Goal: Task Accomplishment & Management: Use online tool/utility

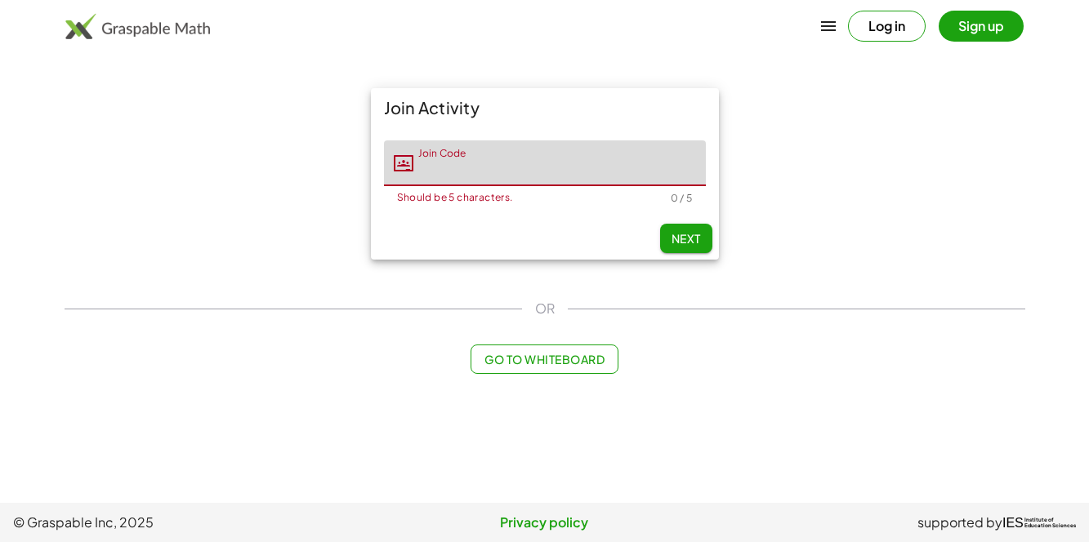
click at [450, 131] on div "Join Code Join Code Should be 5 characters. 0 / 5" at bounding box center [545, 172] width 348 height 90
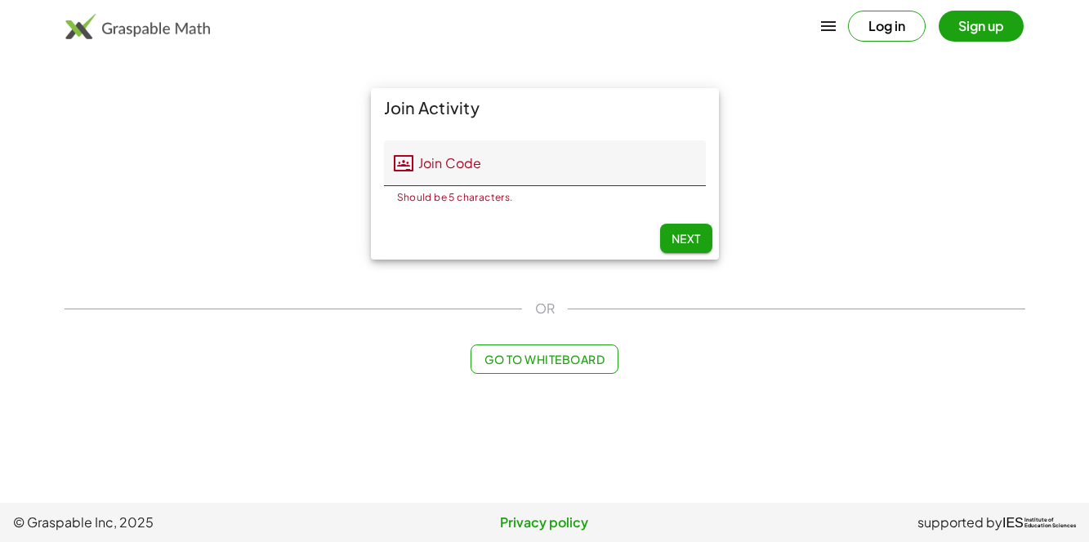
click at [550, 148] on input "Join Code" at bounding box center [559, 163] width 292 height 46
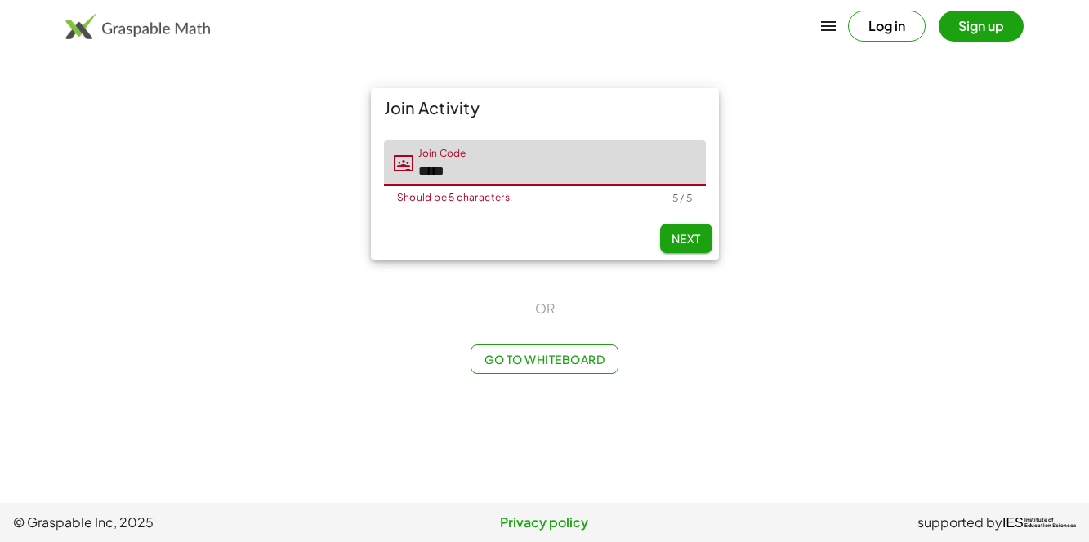
type input "*****"
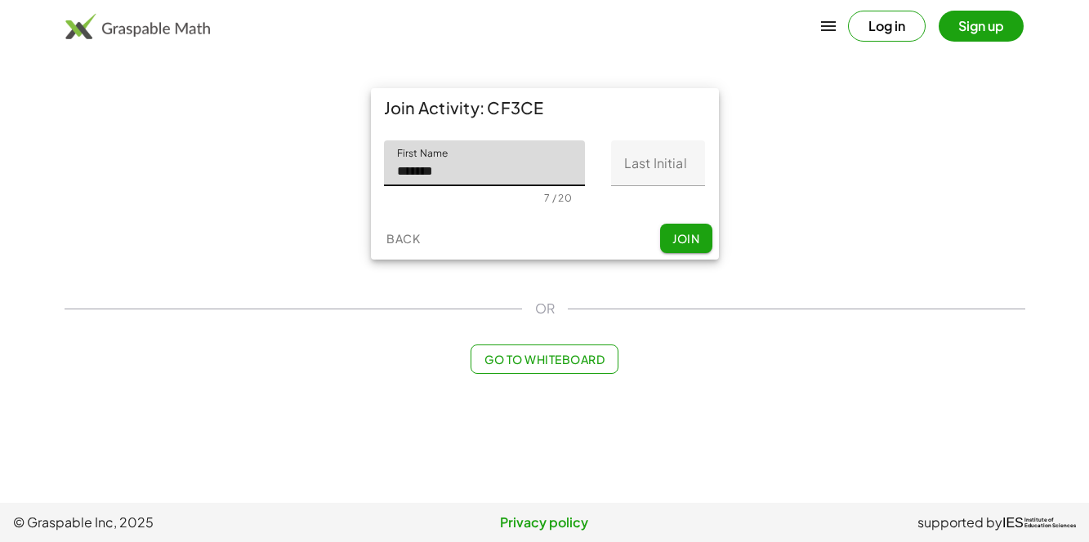
type input "*******"
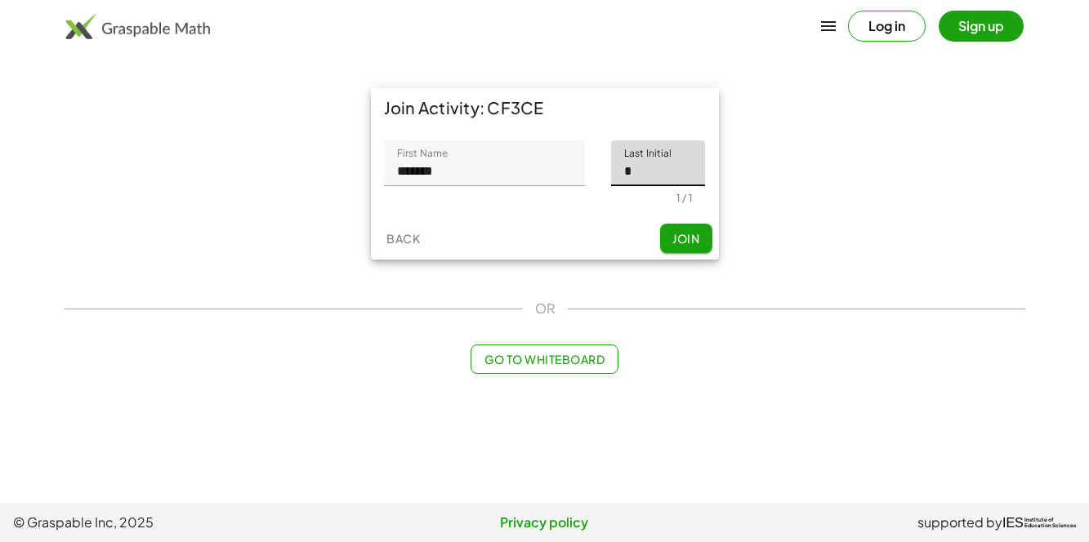
type input "*"
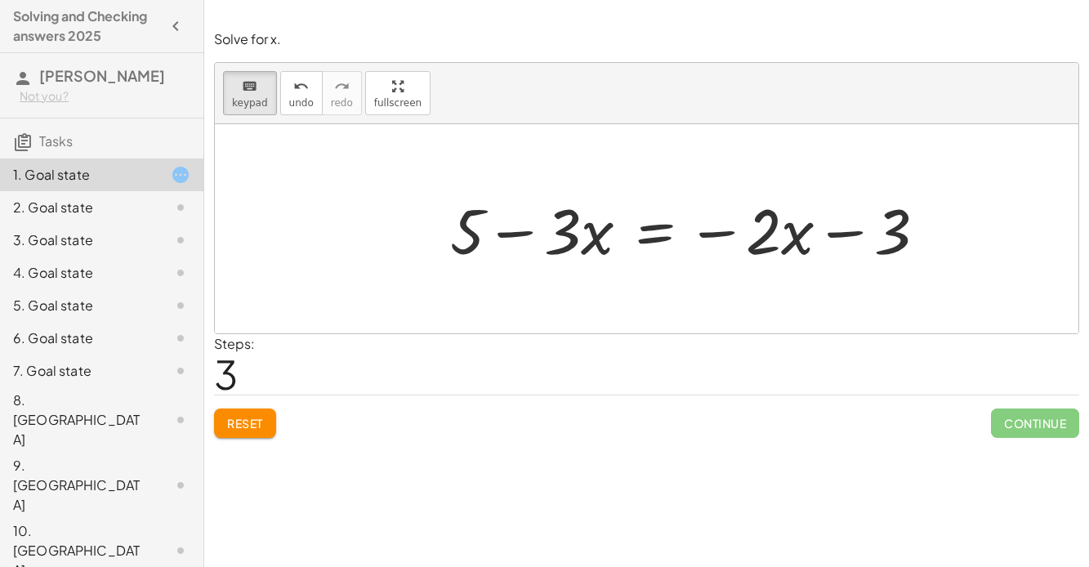
click at [700, 244] on div at bounding box center [694, 229] width 505 height 82
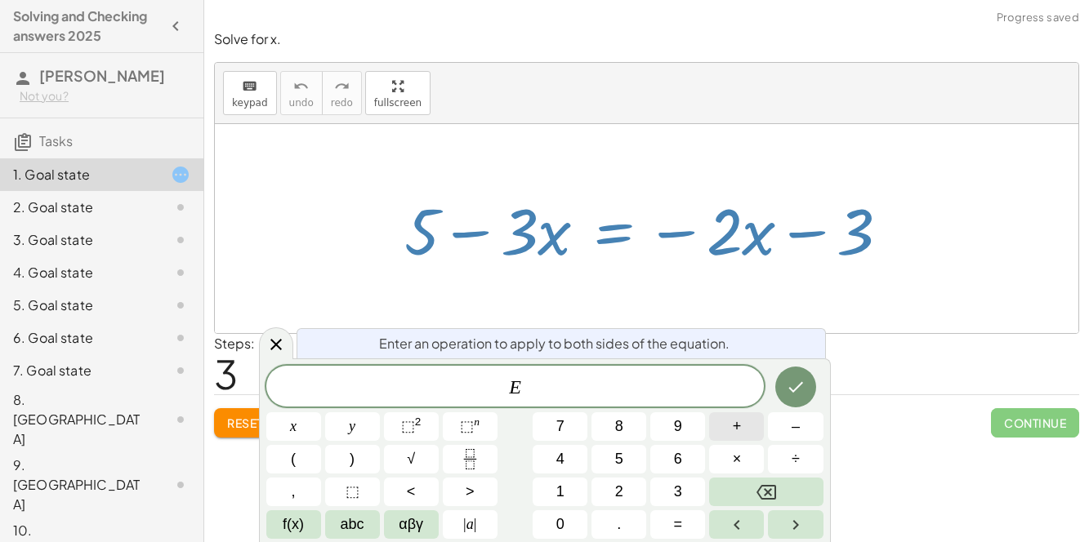
click at [731, 438] on button "+" at bounding box center [736, 426] width 55 height 29
click at [674, 491] on span "3" at bounding box center [678, 492] width 8 height 22
click at [797, 383] on icon "Done" at bounding box center [796, 387] width 20 height 20
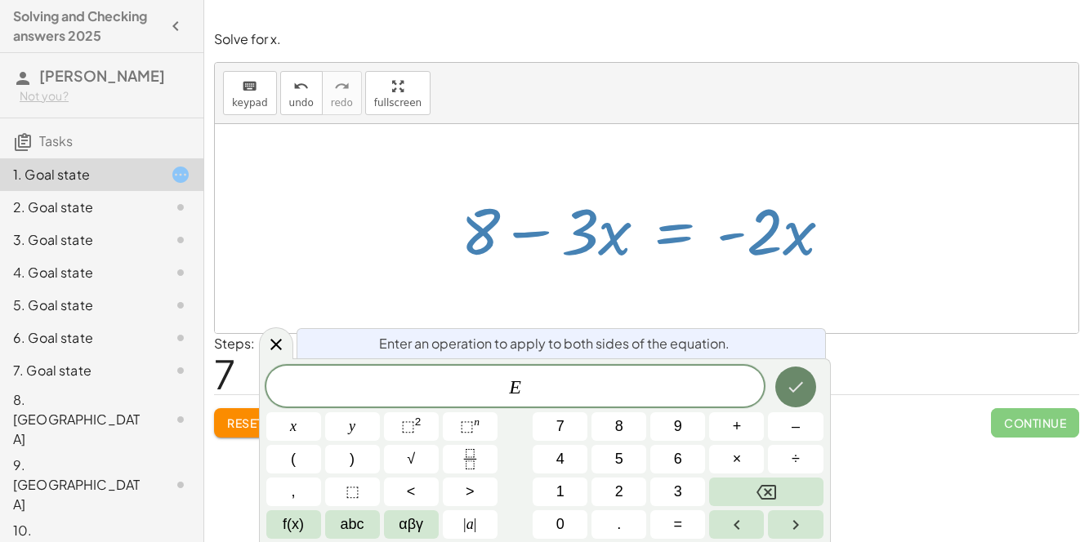
click at [734, 425] on span "+" at bounding box center [737, 427] width 9 height 22
click at [683, 497] on button "3" at bounding box center [677, 492] width 55 height 29
click at [276, 424] on button "x" at bounding box center [293, 426] width 55 height 29
click at [800, 386] on icon "Done" at bounding box center [796, 387] width 20 height 20
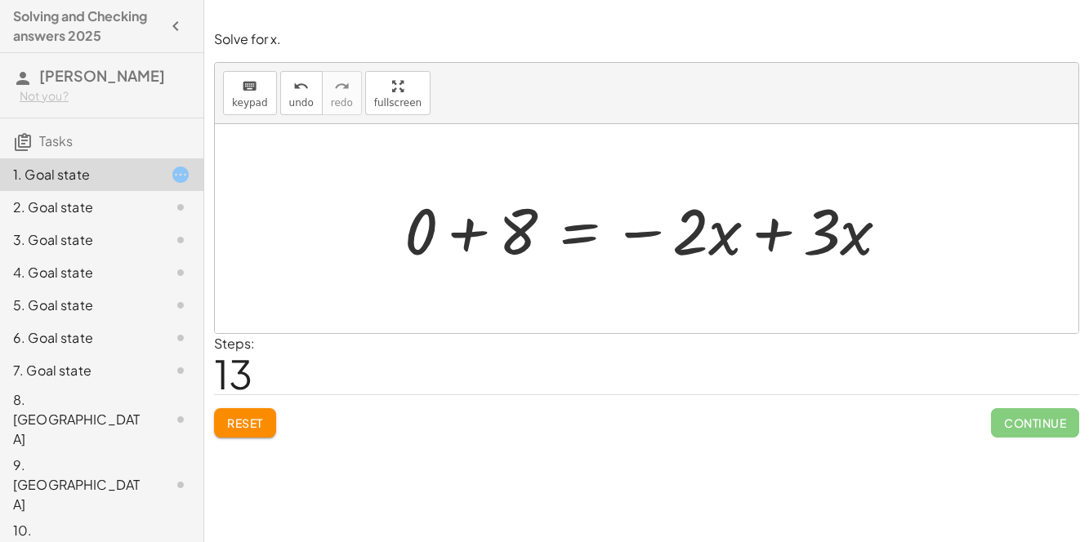
click at [270, 66] on div "keyboard keypad undo [PERSON_NAME] redo fullscreen" at bounding box center [646, 93] width 863 height 61
click at [263, 416] on span "Reset" at bounding box center [245, 423] width 36 height 15
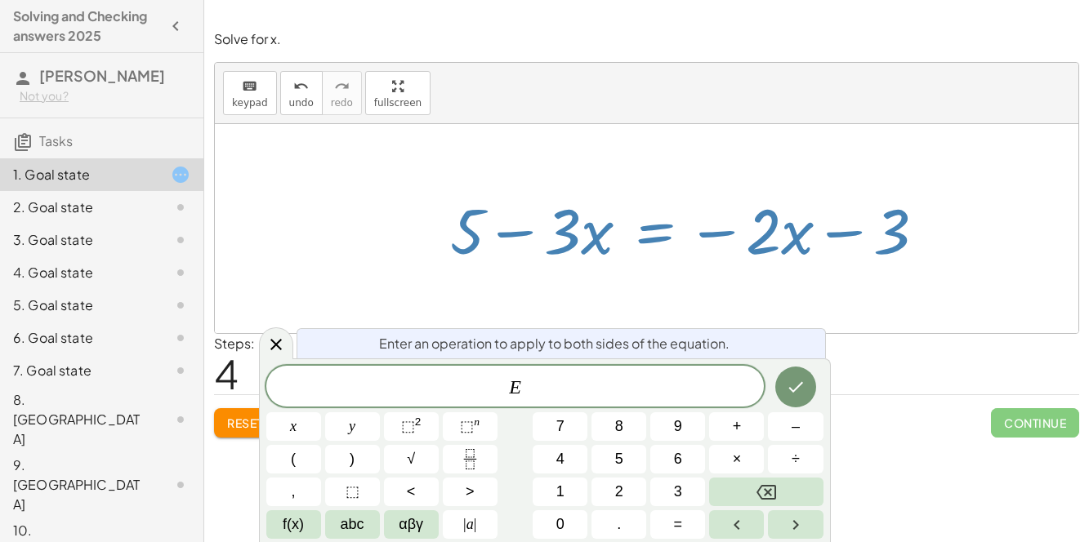
click at [740, 424] on span "+" at bounding box center [737, 427] width 9 height 22
click at [676, 485] on span "3" at bounding box center [678, 492] width 8 height 22
click at [790, 396] on icon "Done" at bounding box center [796, 387] width 20 height 20
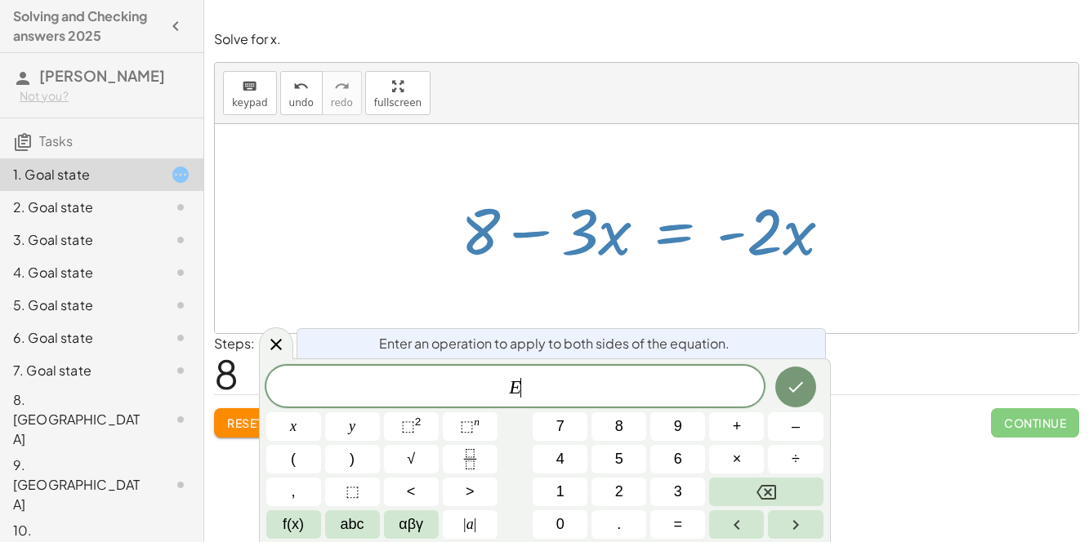
click at [735, 421] on span "+" at bounding box center [737, 427] width 9 height 22
click at [681, 485] on span "3" at bounding box center [678, 492] width 8 height 22
click at [294, 418] on span "x" at bounding box center [293, 427] width 7 height 22
click at [808, 396] on button "Done" at bounding box center [795, 387] width 41 height 41
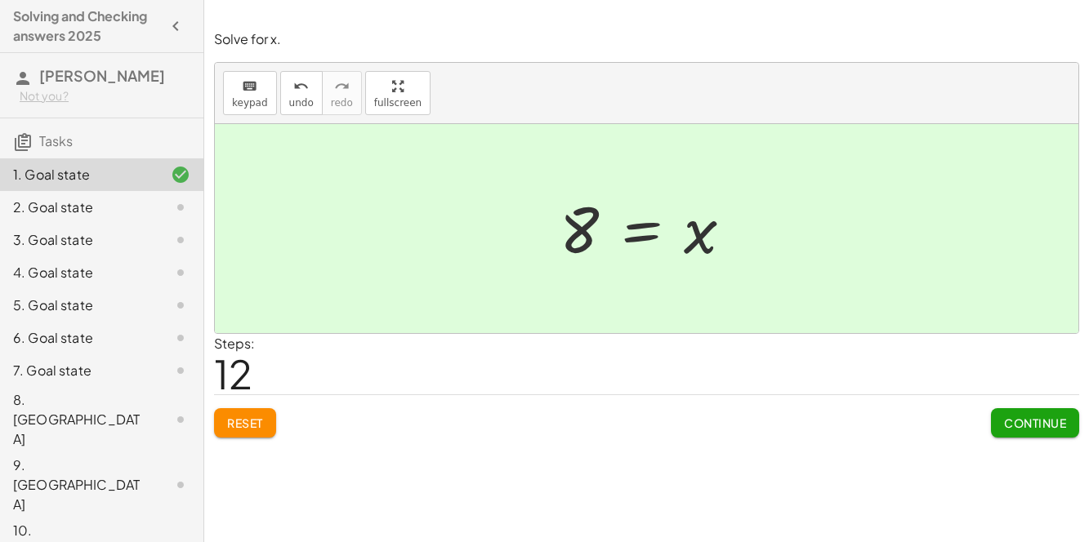
click at [57, 199] on div "2. Goal state" at bounding box center [78, 208] width 131 height 20
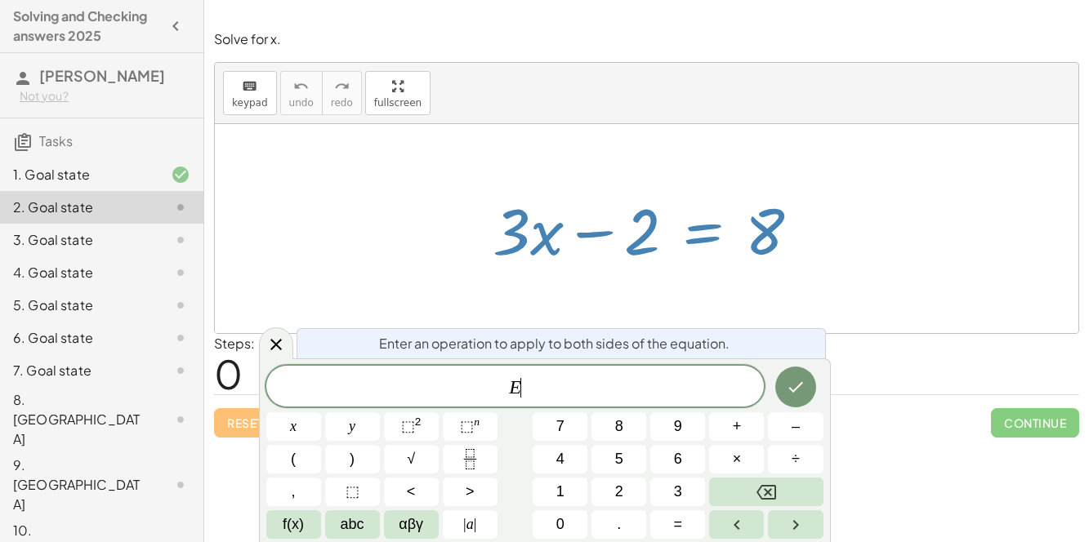
click at [745, 428] on button "+" at bounding box center [736, 426] width 55 height 29
click at [613, 485] on button "2" at bounding box center [618, 492] width 55 height 29
click at [788, 381] on icon "Done" at bounding box center [796, 387] width 20 height 20
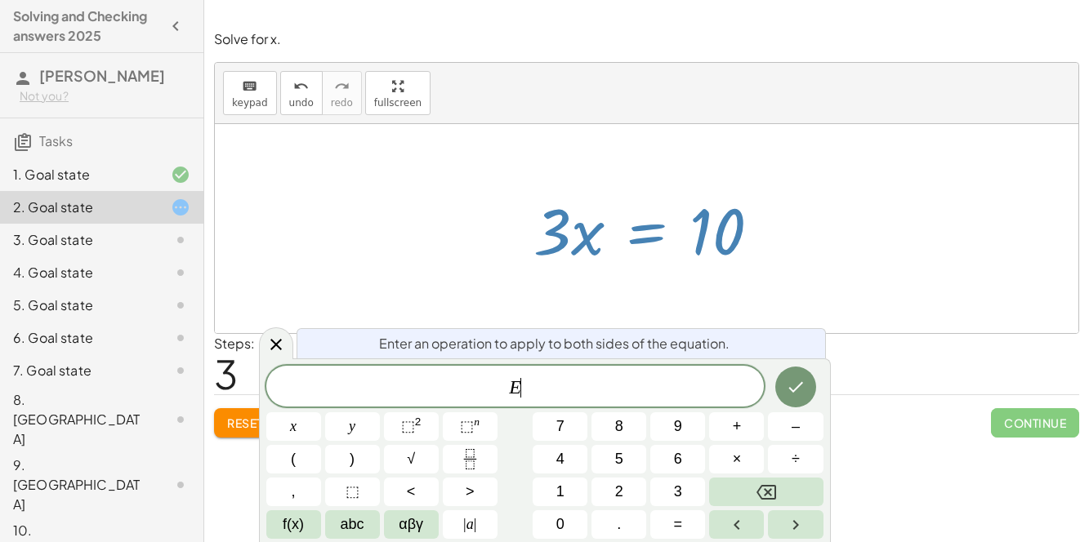
click at [797, 457] on span "÷" at bounding box center [795, 459] width 8 height 22
click at [680, 482] on span "3" at bounding box center [678, 492] width 8 height 22
click at [808, 390] on button "Done" at bounding box center [795, 387] width 41 height 41
click at [784, 452] on button "÷" at bounding box center [795, 459] width 55 height 29
click at [679, 500] on span "3" at bounding box center [678, 492] width 8 height 22
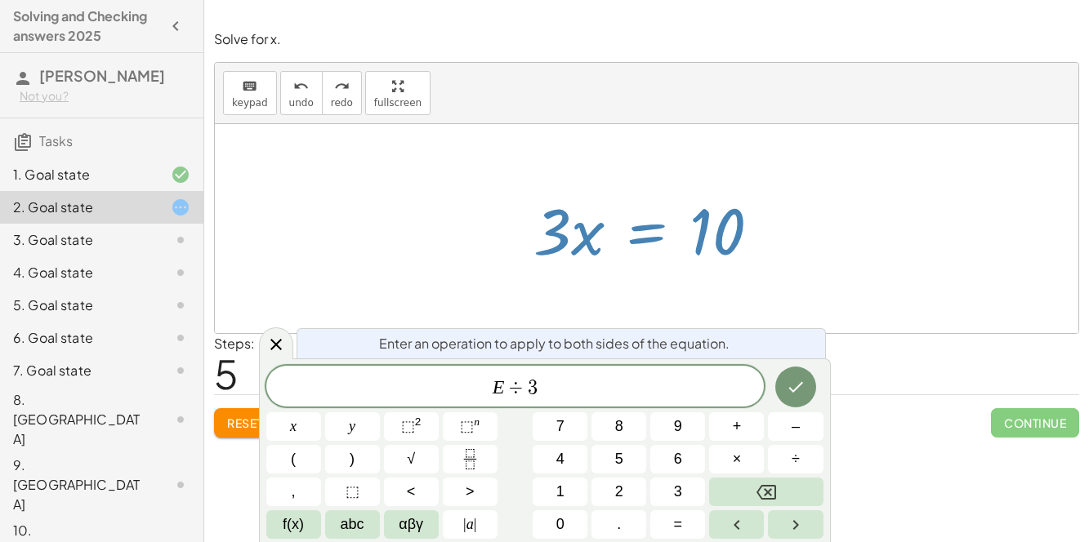
click at [287, 427] on button "x" at bounding box center [293, 426] width 55 height 29
click at [790, 387] on icon "Done" at bounding box center [796, 387] width 20 height 20
click at [473, 456] on icon "Fraction" at bounding box center [470, 459] width 20 height 20
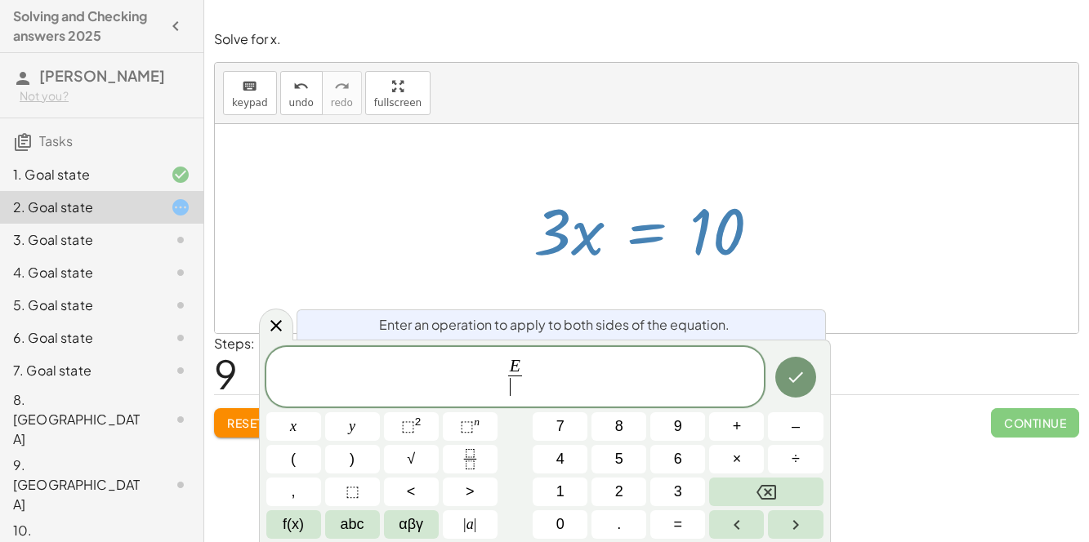
click at [674, 498] on span "3" at bounding box center [678, 492] width 8 height 22
click at [790, 381] on icon "Done" at bounding box center [796, 377] width 20 height 20
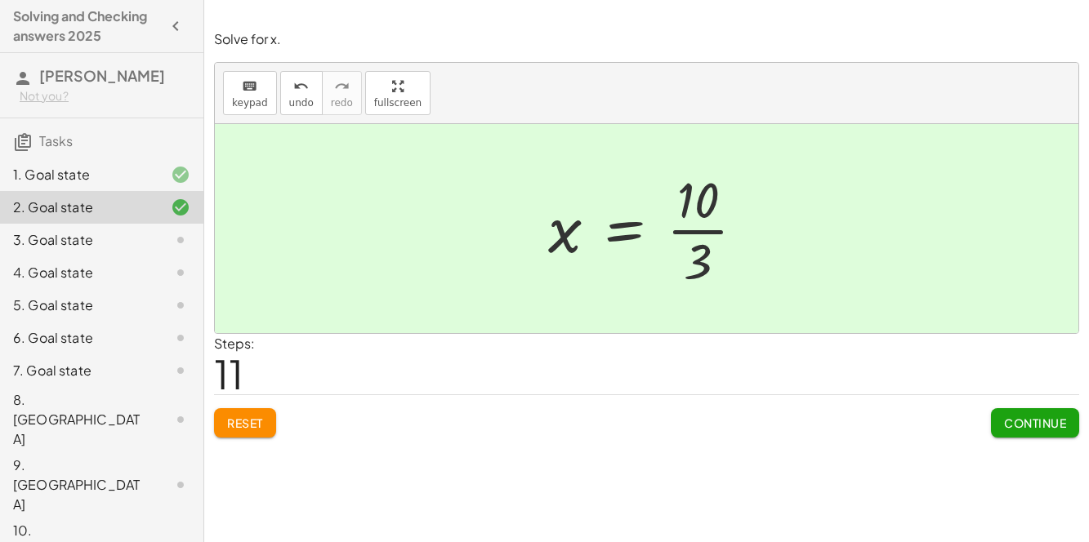
click at [1013, 412] on button "Continue" at bounding box center [1035, 422] width 88 height 29
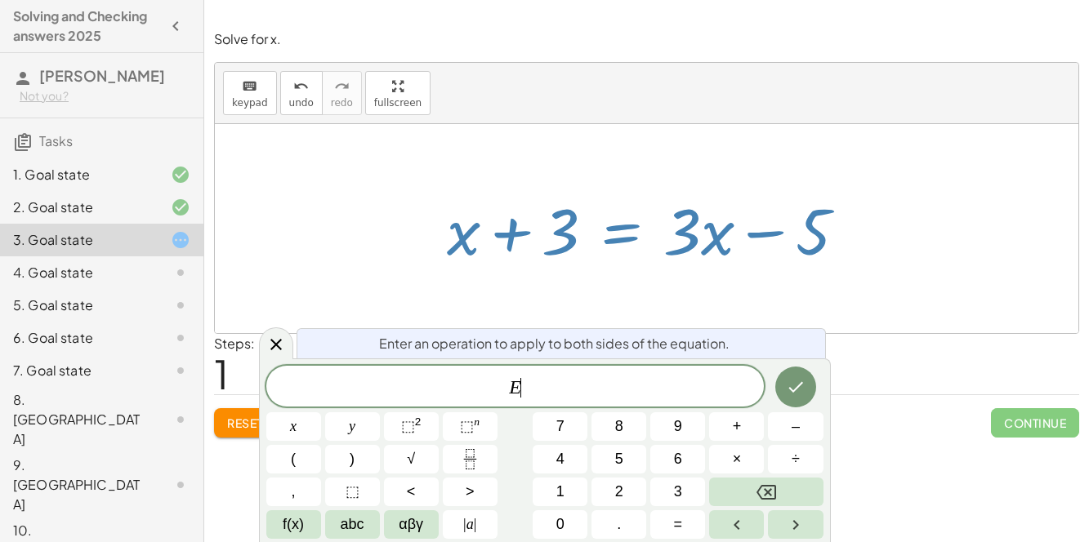
click at [744, 432] on button "+" at bounding box center [736, 426] width 55 height 29
click at [621, 456] on span "5" at bounding box center [619, 459] width 8 height 22
click at [793, 390] on icon "Done" at bounding box center [795, 387] width 15 height 11
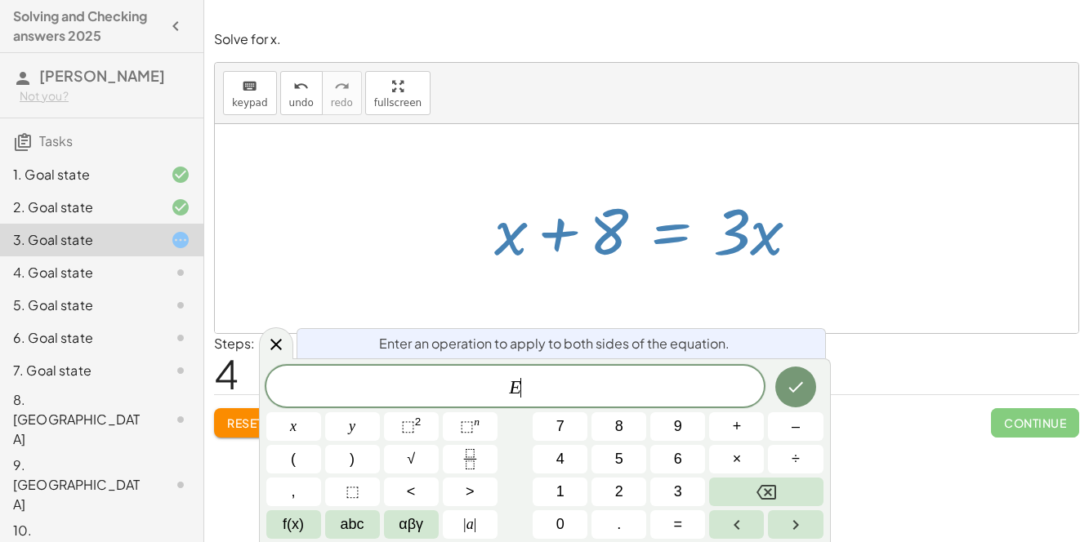
click at [294, 433] on span "x" at bounding box center [293, 427] width 7 height 22
click at [791, 434] on span "–" at bounding box center [795, 427] width 8 height 22
click at [300, 429] on button "x" at bounding box center [293, 426] width 55 height 29
click at [802, 393] on icon "Done" at bounding box center [796, 387] width 20 height 20
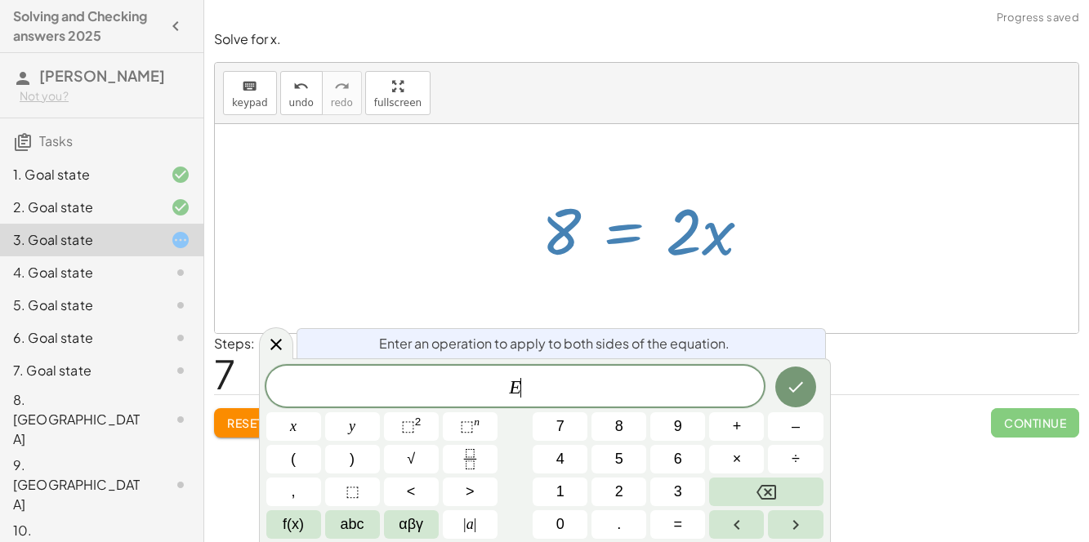
click at [477, 469] on icon "Fraction" at bounding box center [470, 459] width 20 height 20
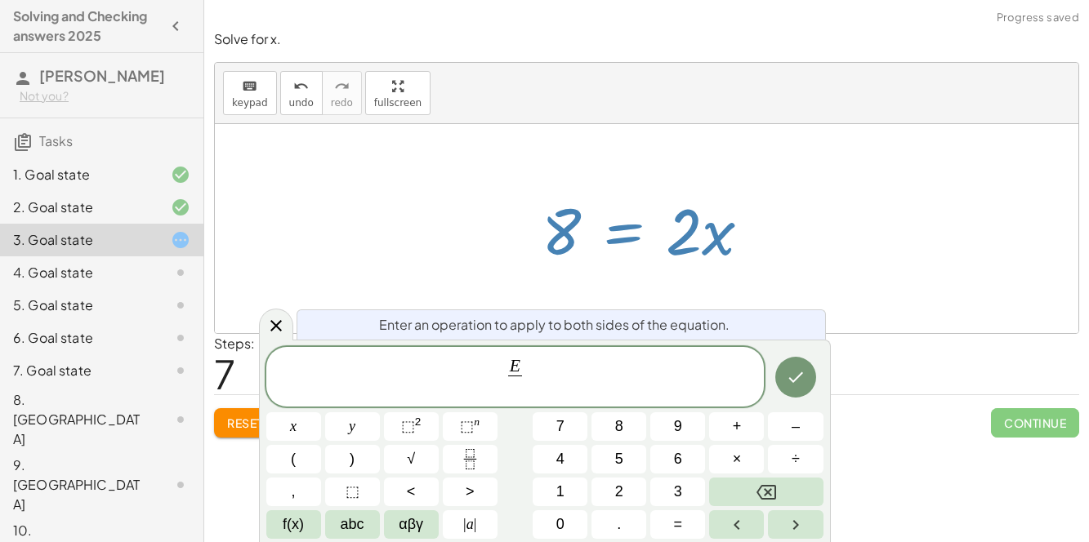
click at [622, 488] on span "2" at bounding box center [619, 492] width 8 height 22
click at [321, 412] on div at bounding box center [293, 426] width 55 height 29
click at [791, 378] on icon "Done" at bounding box center [796, 377] width 20 height 20
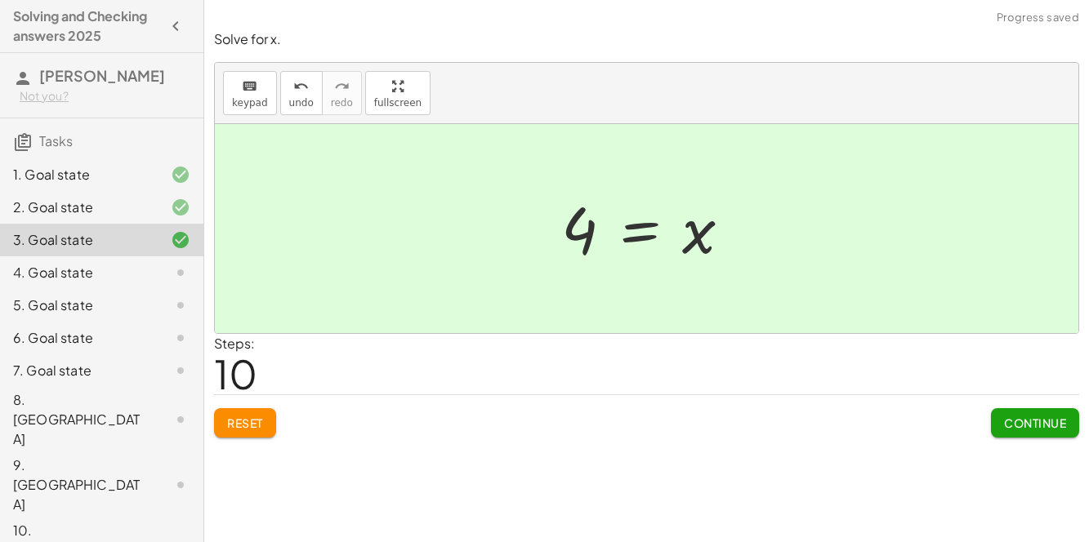
click at [117, 272] on div "4. Goal state" at bounding box center [78, 273] width 131 height 20
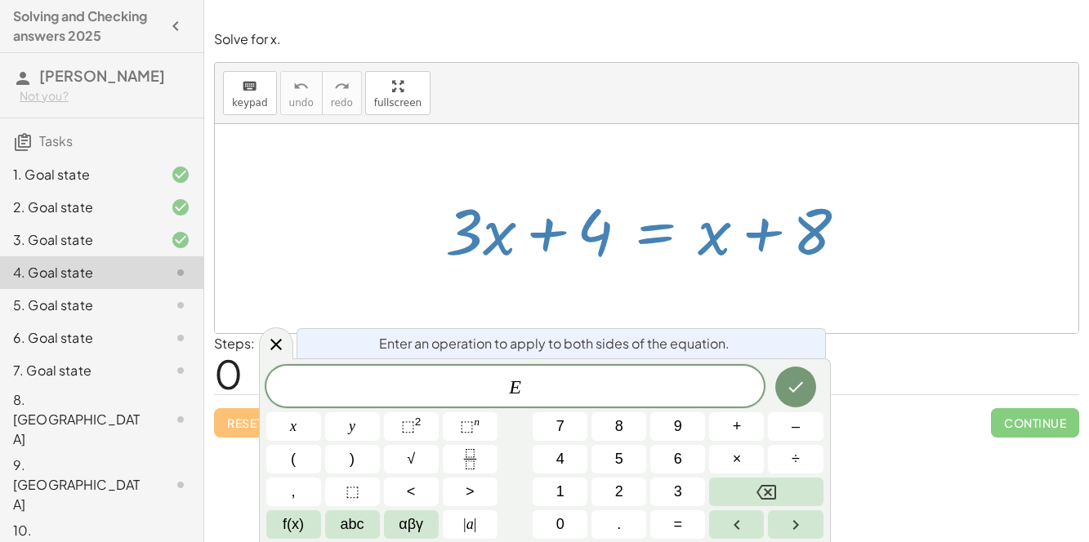
click at [777, 427] on button "–" at bounding box center [795, 426] width 55 height 29
click at [296, 421] on button "x" at bounding box center [293, 426] width 55 height 29
click at [798, 398] on button "Done" at bounding box center [795, 387] width 41 height 41
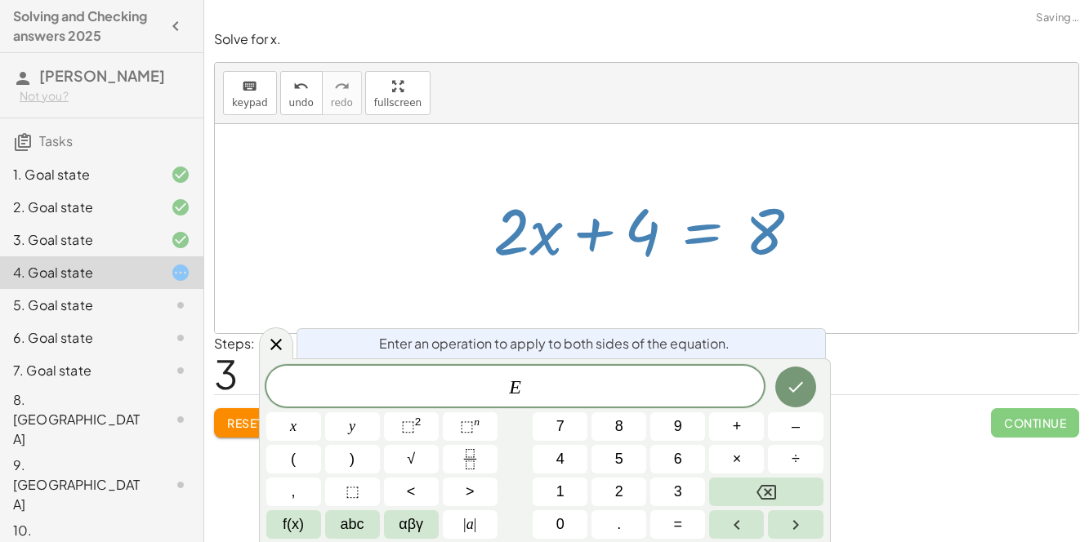
click at [793, 424] on span "–" at bounding box center [795, 427] width 8 height 22
click at [571, 461] on button "4" at bounding box center [559, 459] width 55 height 29
click at [790, 376] on button "Done" at bounding box center [795, 387] width 41 height 41
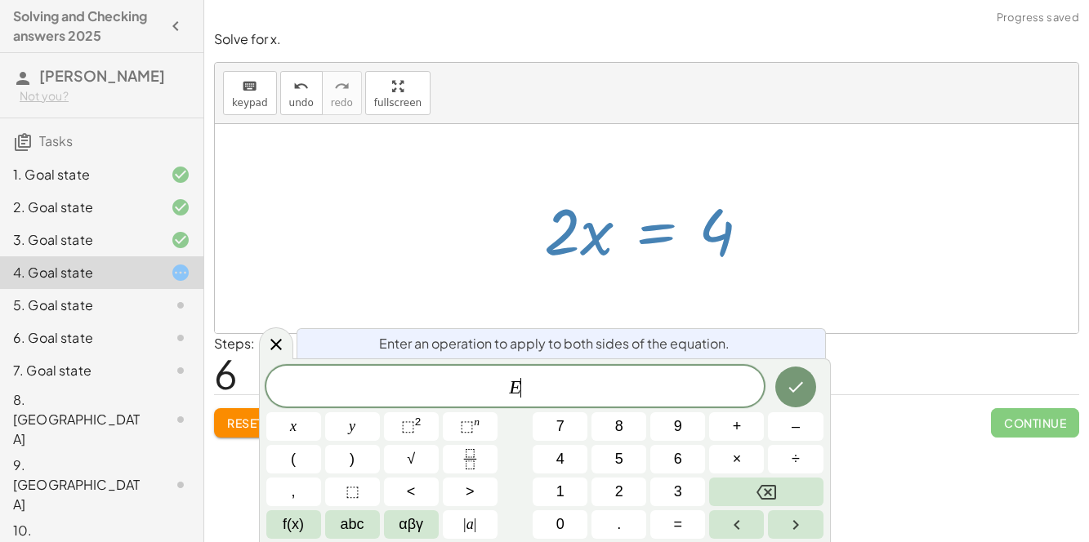
click at [472, 461] on icon "Fraction" at bounding box center [470, 459] width 20 height 20
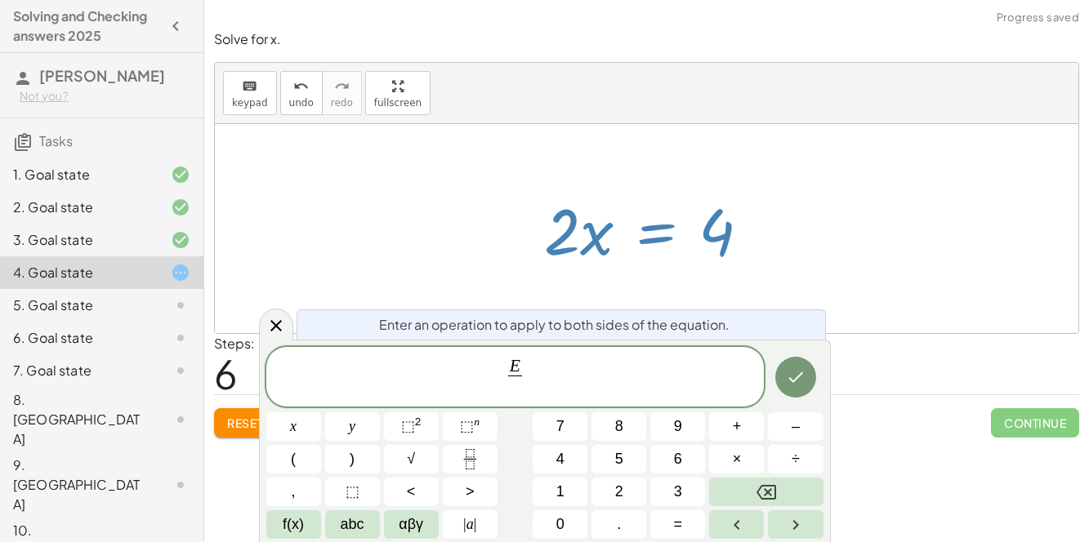
click at [621, 490] on span "2" at bounding box center [619, 492] width 8 height 22
click at [793, 371] on icon "Done" at bounding box center [796, 377] width 20 height 20
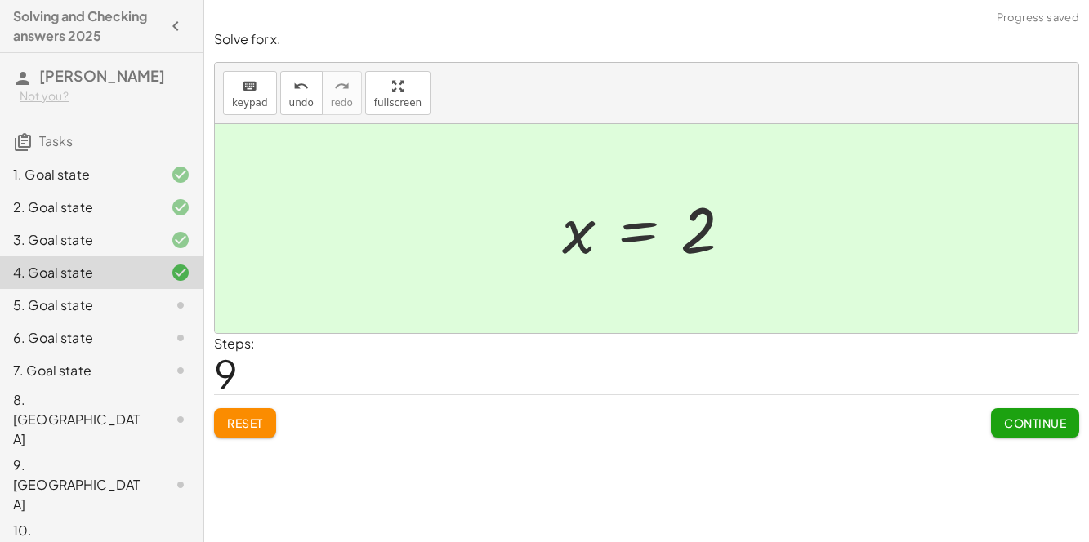
click at [107, 298] on div "5. Goal state" at bounding box center [78, 306] width 131 height 20
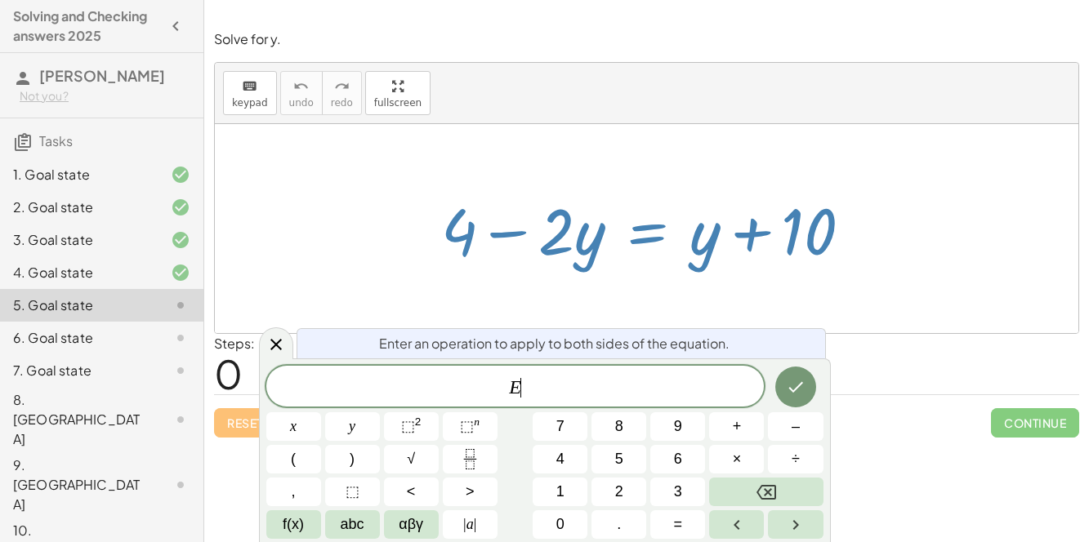
click at [801, 428] on button "–" at bounding box center [795, 426] width 55 height 29
click at [352, 422] on span "y" at bounding box center [352, 427] width 7 height 22
click at [792, 384] on icon "Done" at bounding box center [796, 387] width 20 height 20
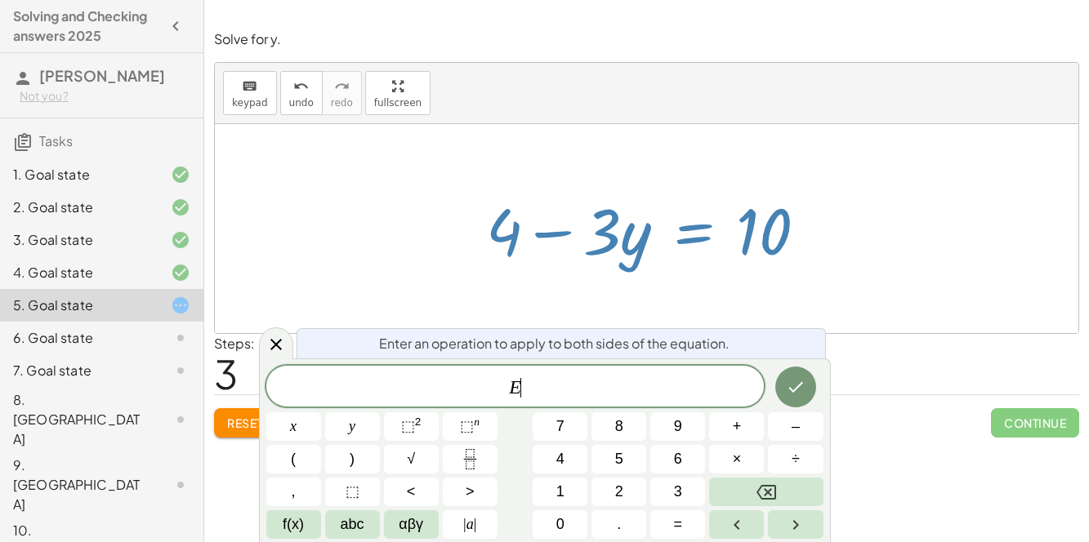
click at [780, 435] on button "–" at bounding box center [795, 426] width 55 height 29
click at [570, 464] on button "4" at bounding box center [559, 459] width 55 height 29
click at [788, 385] on icon "Done" at bounding box center [796, 387] width 20 height 20
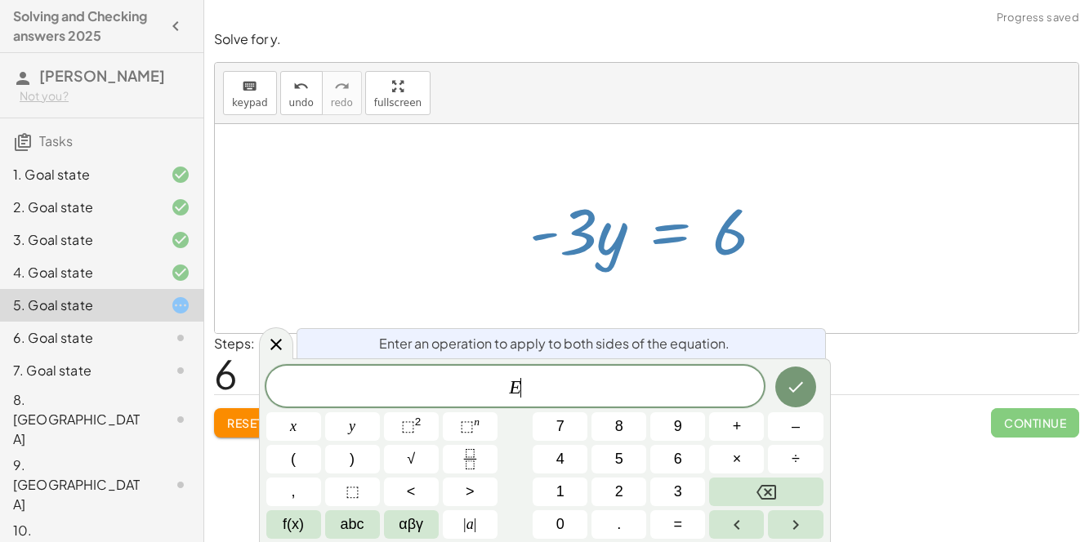
click at [800, 428] on button "–" at bounding box center [795, 426] width 55 height 29
click at [0, 0] on div "Solve for y. keyboard keypad undo undo redo redo fullscreen + 4 − · 2 · y = + y…" at bounding box center [0, 0] width 0 height 0
click at [482, 457] on button "Fraction" at bounding box center [470, 459] width 55 height 29
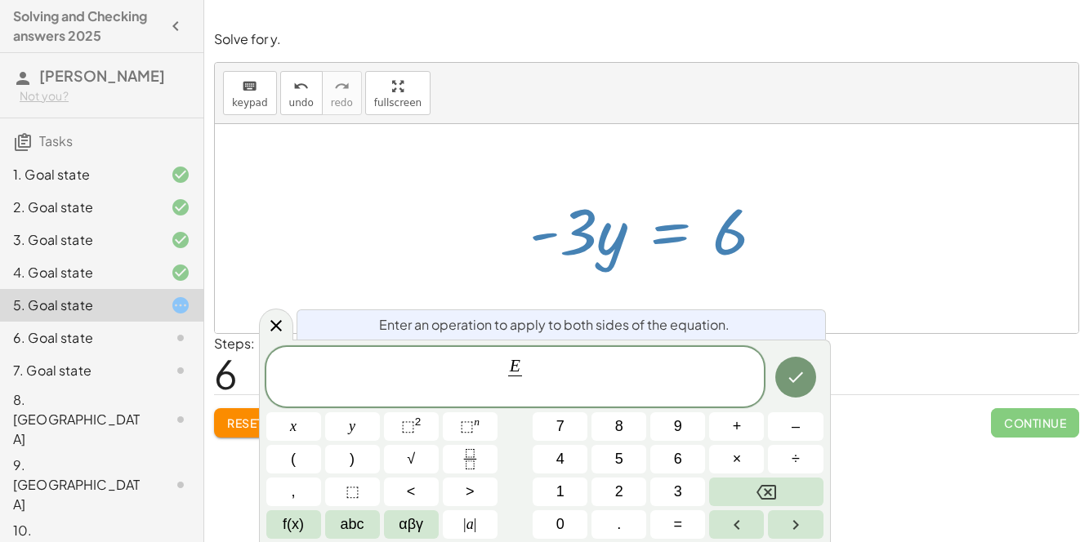
click at [804, 433] on button "–" at bounding box center [795, 426] width 55 height 29
click at [695, 491] on button "3" at bounding box center [677, 492] width 55 height 29
click at [695, 488] on button "3" at bounding box center [677, 492] width 55 height 29
click at [781, 379] on button "Done" at bounding box center [795, 377] width 41 height 41
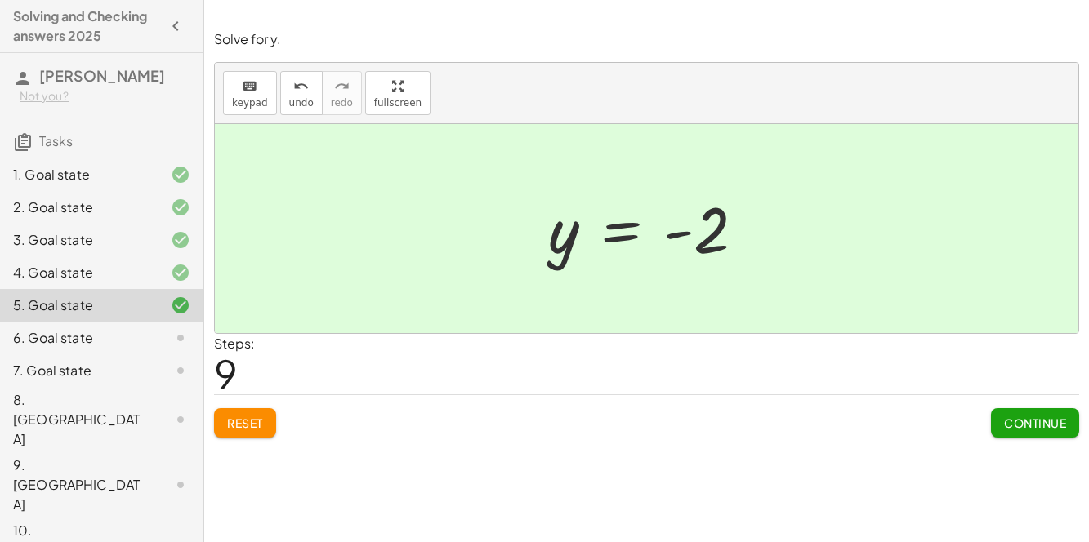
click at [129, 332] on div "6. Goal state" at bounding box center [78, 338] width 131 height 20
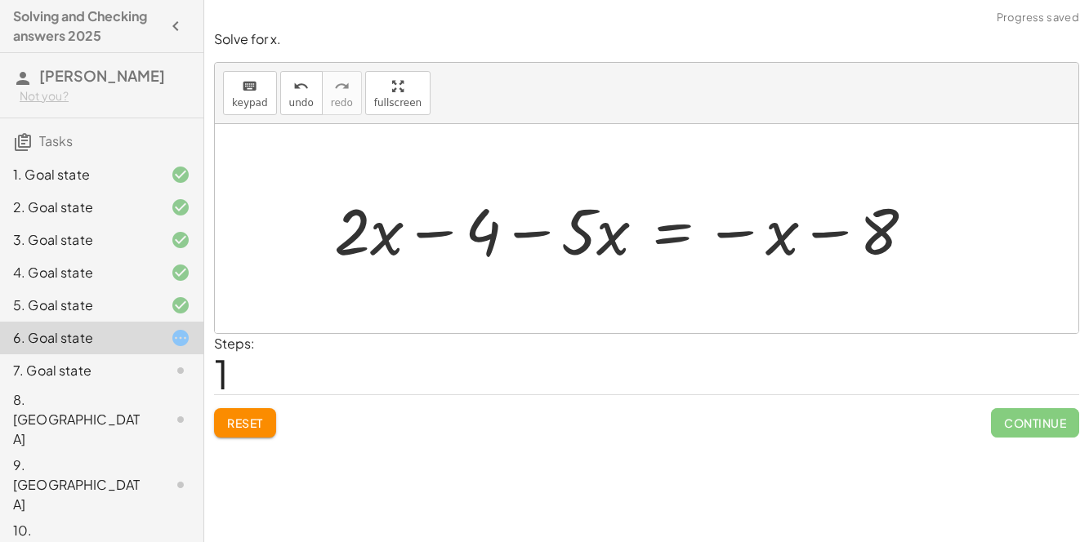
click at [122, 521] on div "10. [GEOGRAPHIC_DATA]" at bounding box center [78, 550] width 131 height 59
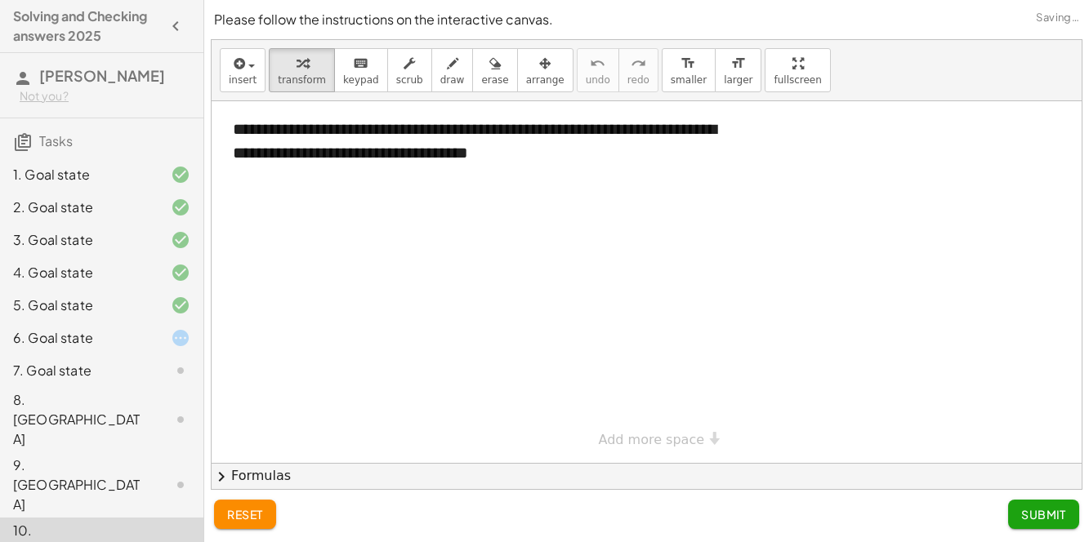
click at [149, 339] on div at bounding box center [168, 338] width 46 height 20
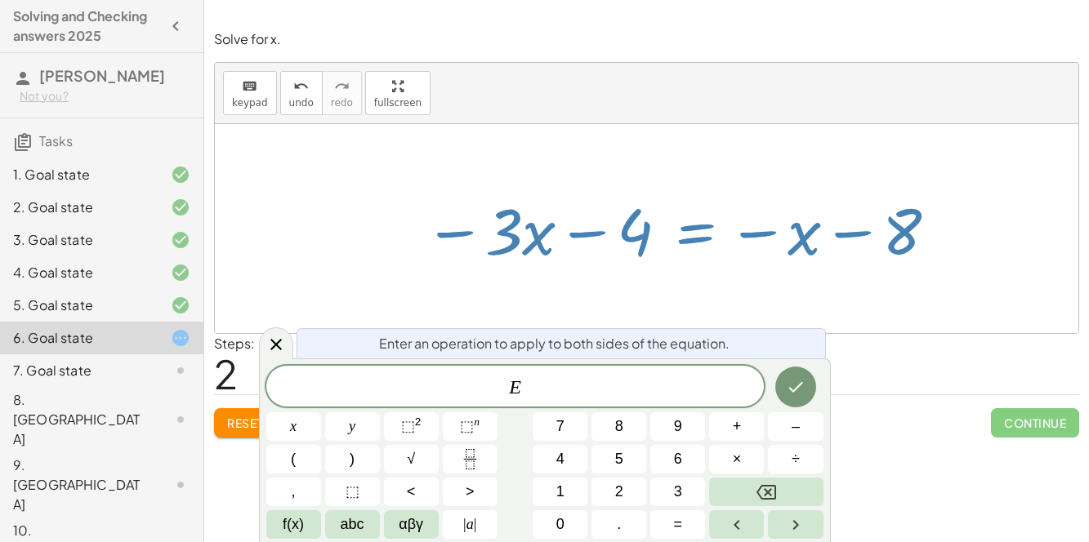
click at [739, 416] on span "+" at bounding box center [737, 427] width 9 height 22
click at [560, 450] on span "4" at bounding box center [560, 459] width 8 height 22
click at [795, 387] on icon "Done" at bounding box center [796, 387] width 20 height 20
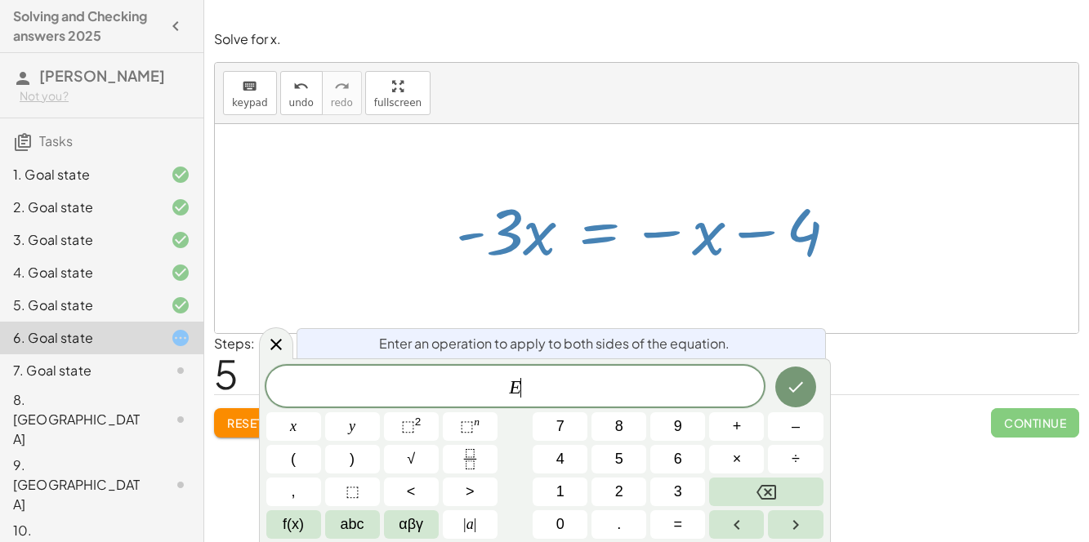
click at [730, 421] on button "+" at bounding box center [736, 426] width 55 height 29
click at [286, 432] on button "x" at bounding box center [293, 426] width 55 height 29
click at [785, 398] on button "Done" at bounding box center [795, 387] width 41 height 41
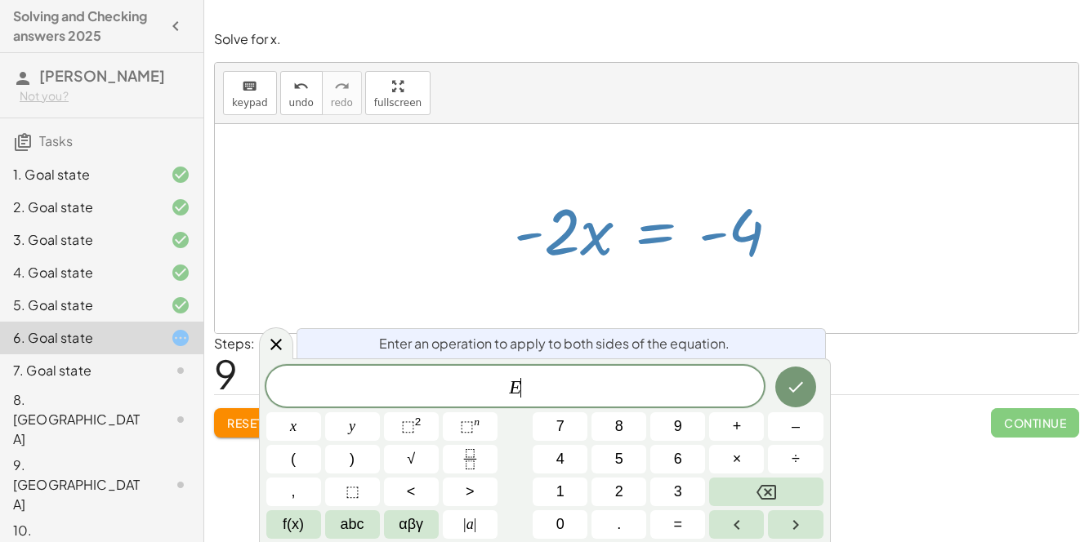
click at [461, 451] on icon "Fraction" at bounding box center [470, 459] width 20 height 20
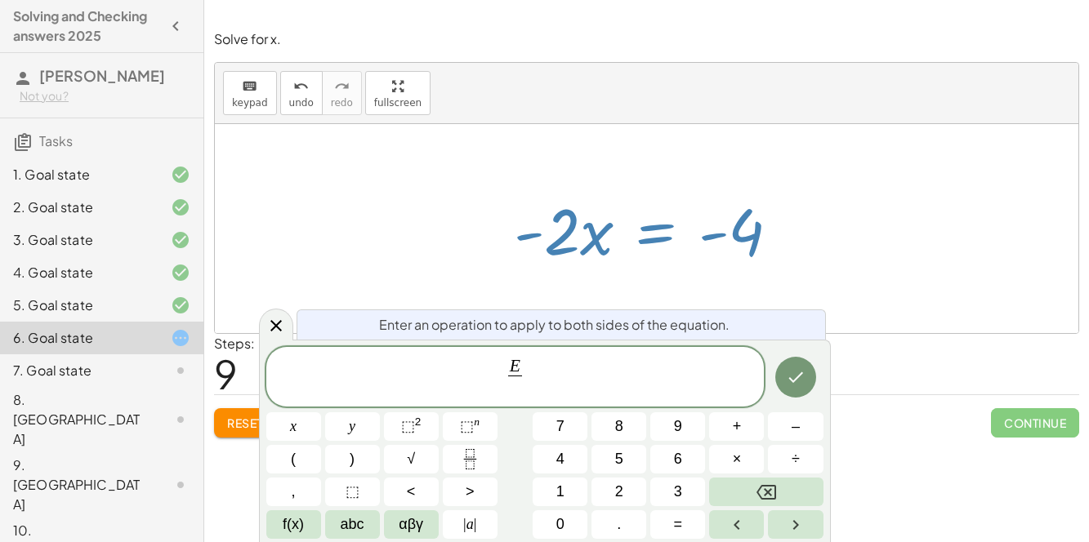
click at [795, 434] on span "–" at bounding box center [795, 427] width 8 height 22
click at [615, 503] on button "2" at bounding box center [618, 492] width 55 height 29
click at [804, 365] on button "Done" at bounding box center [795, 377] width 41 height 41
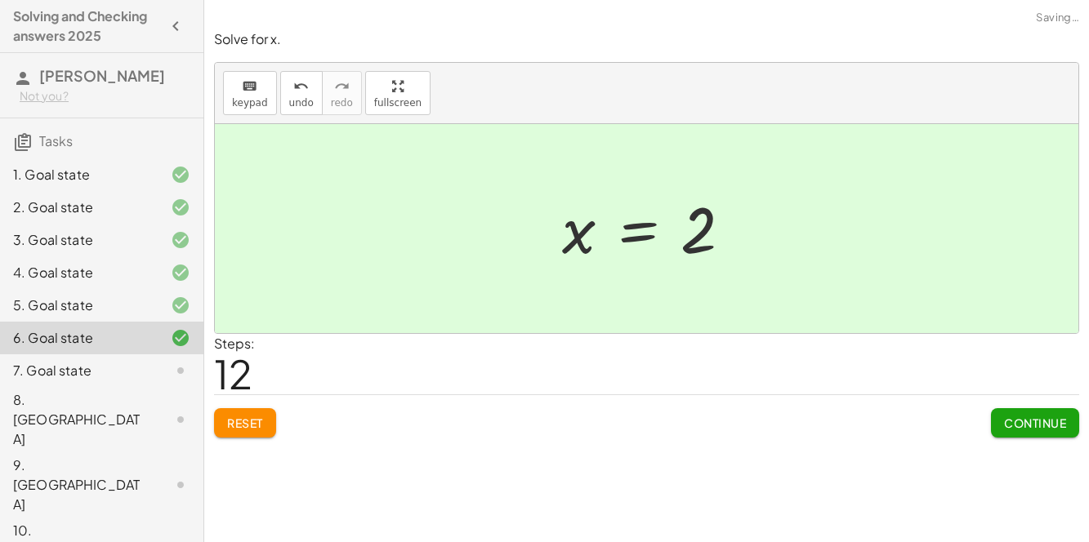
click at [1031, 434] on button "Continue" at bounding box center [1035, 422] width 88 height 29
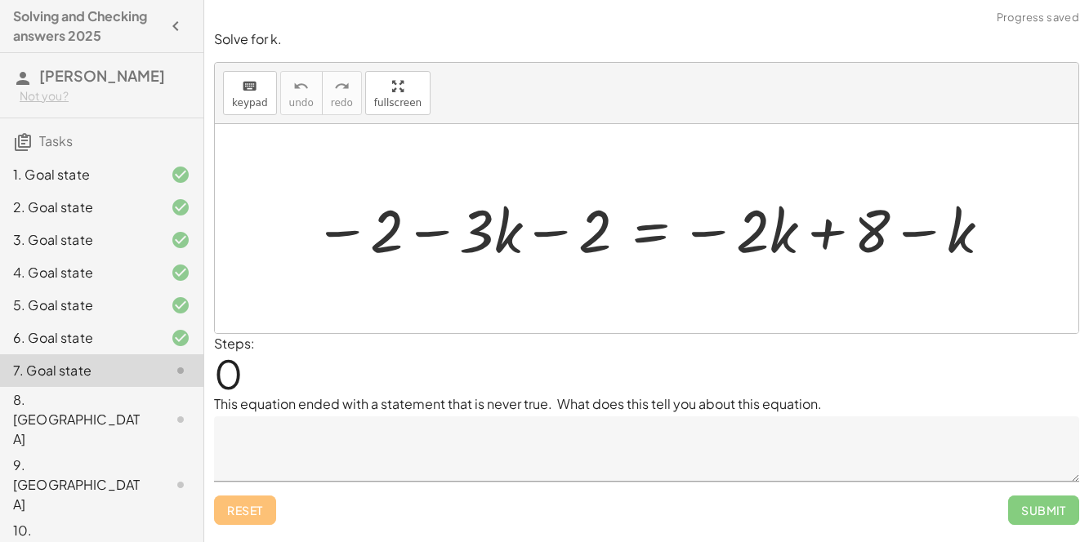
click at [334, 443] on textarea at bounding box center [646, 448] width 865 height 65
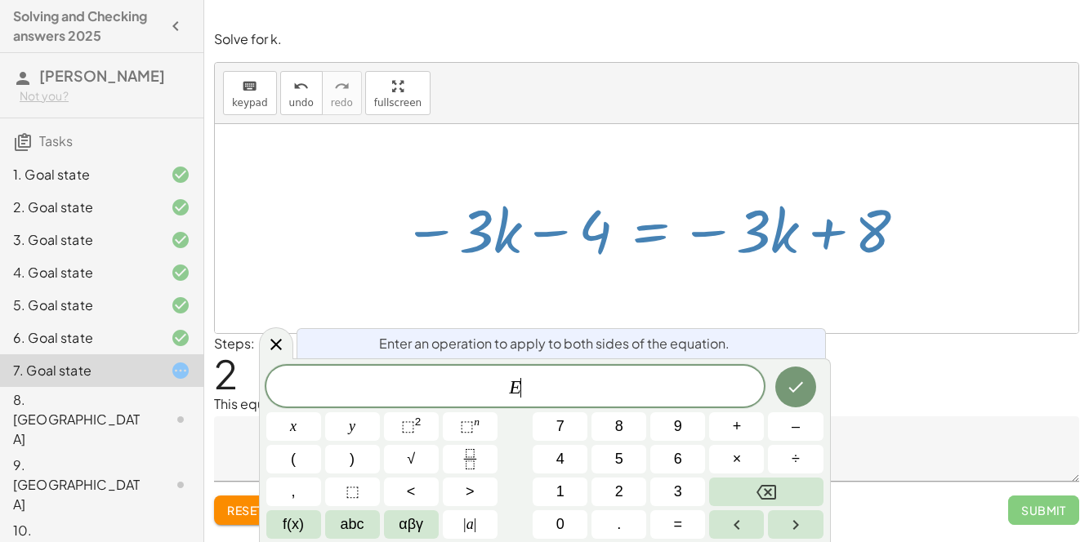
click at [740, 430] on span "+" at bounding box center [737, 427] width 9 height 22
click at [567, 459] on button "4" at bounding box center [559, 459] width 55 height 29
click at [794, 378] on icon "Done" at bounding box center [796, 387] width 20 height 20
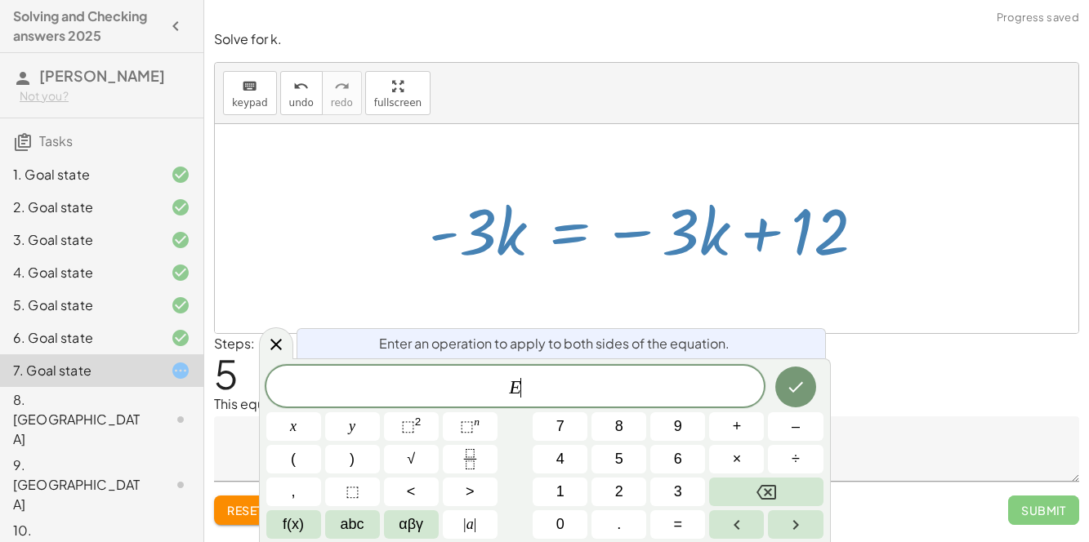
click at [740, 435] on span "+" at bounding box center [737, 427] width 9 height 22
click at [681, 493] on span "3" at bounding box center [678, 492] width 8 height 22
click at [795, 372] on button "Done" at bounding box center [795, 387] width 41 height 41
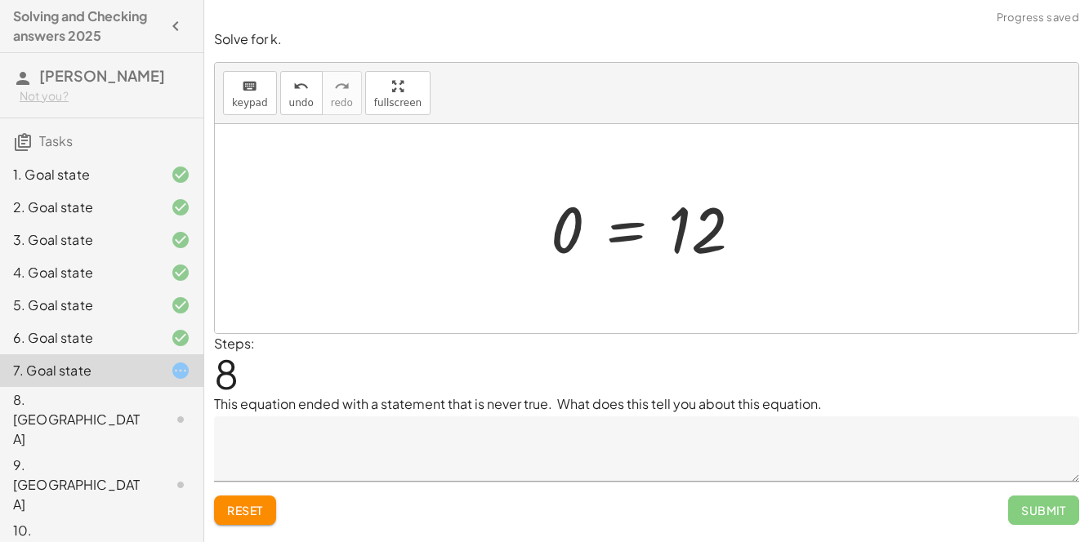
click at [648, 446] on textarea at bounding box center [646, 448] width 865 height 65
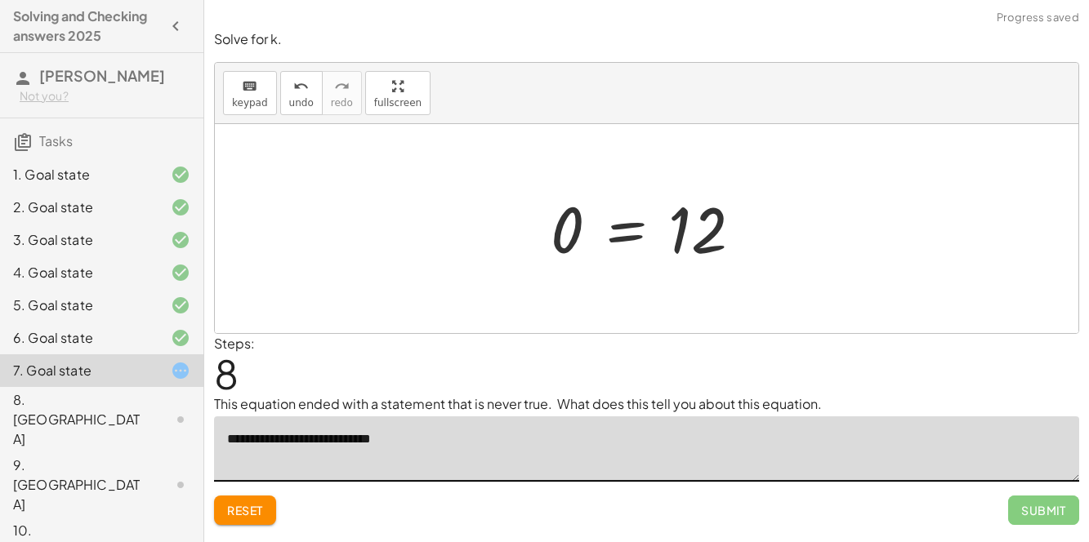
click at [292, 225] on div at bounding box center [646, 228] width 863 height 209
click at [670, 181] on div at bounding box center [646, 228] width 863 height 209
drag, startPoint x: 688, startPoint y: 227, endPoint x: 563, endPoint y: 186, distance: 132.2
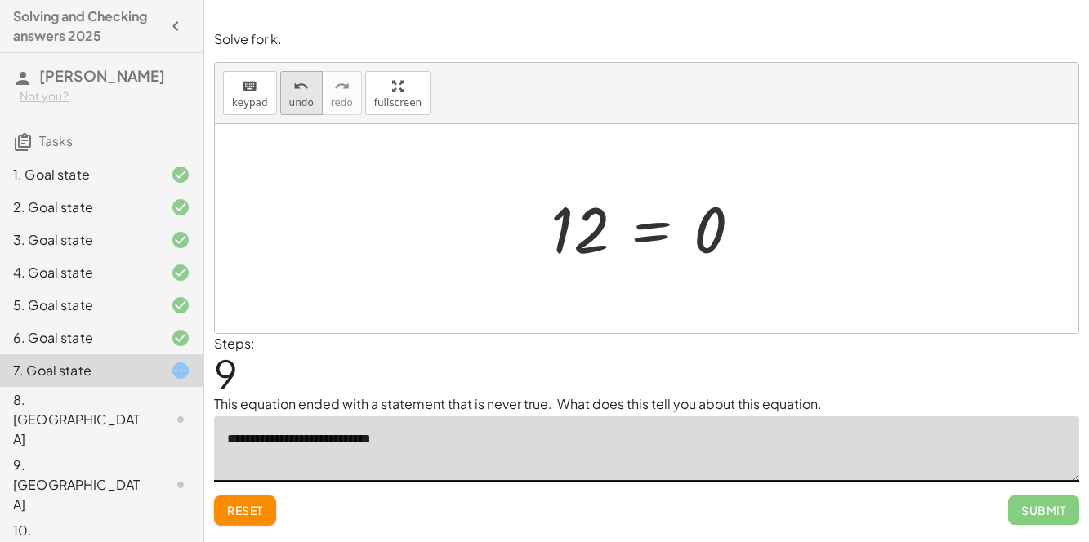
click at [303, 109] on button "undo undo" at bounding box center [301, 93] width 42 height 44
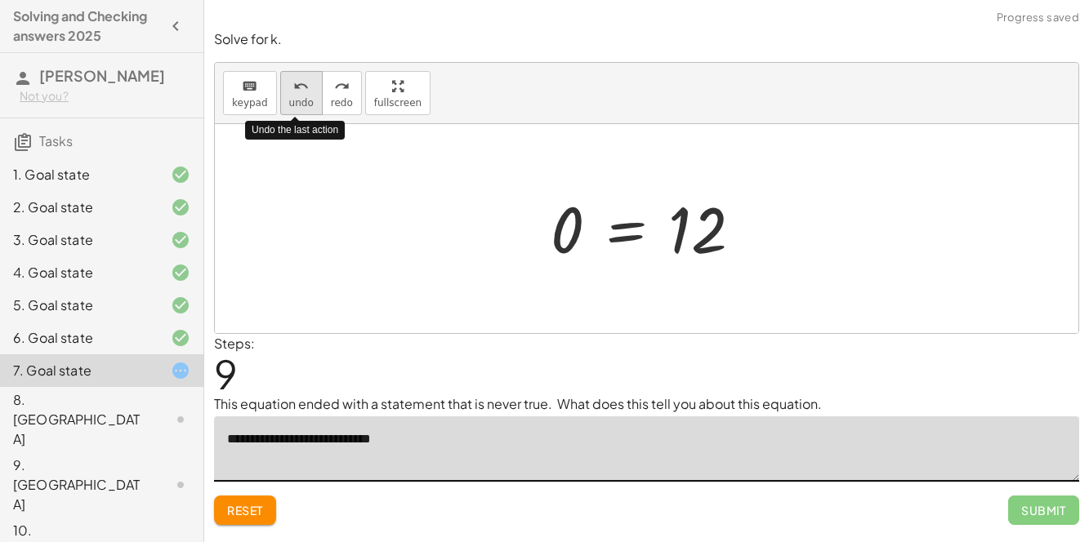
click at [303, 109] on button "undo undo" at bounding box center [301, 93] width 42 height 44
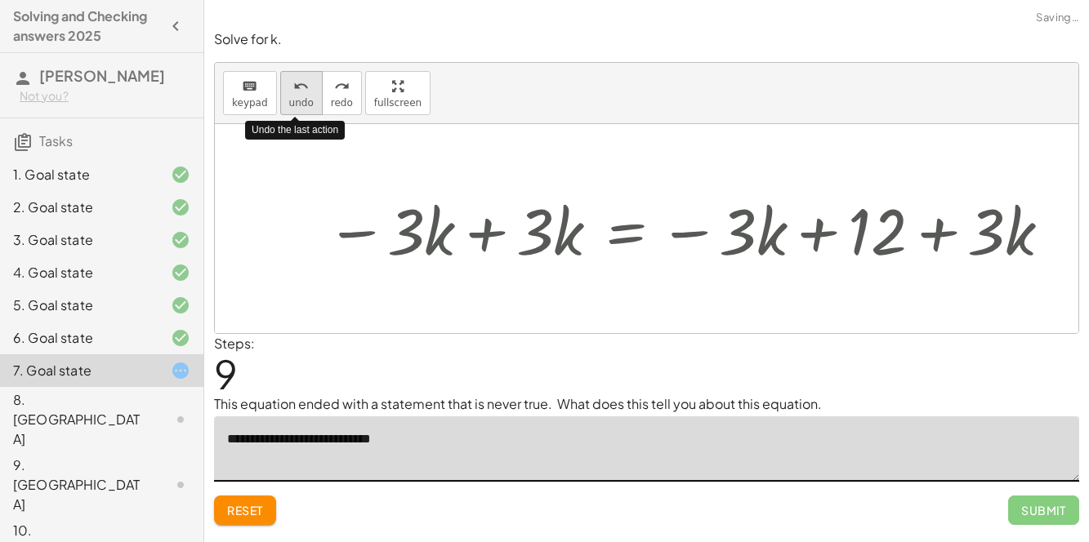
click at [303, 109] on button "undo undo" at bounding box center [301, 93] width 42 height 44
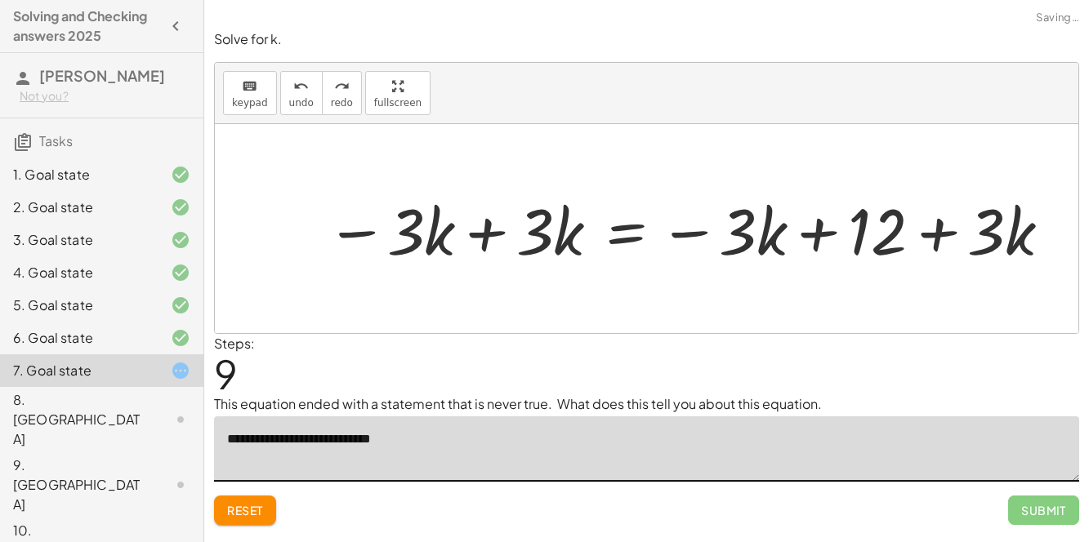
click at [492, 234] on div at bounding box center [689, 229] width 743 height 84
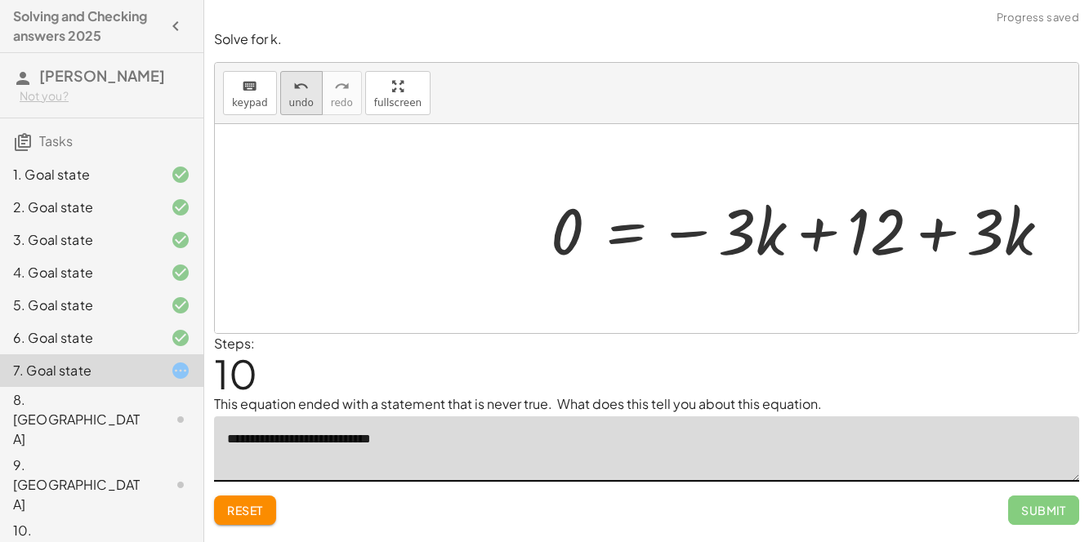
click at [289, 98] on span "undo" at bounding box center [301, 102] width 24 height 11
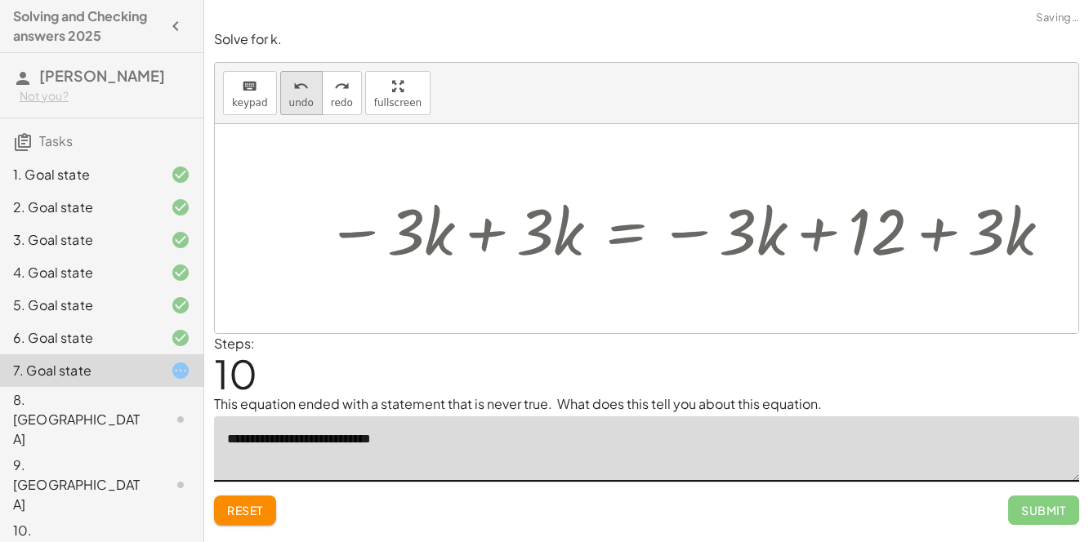
click at [289, 98] on span "undo" at bounding box center [301, 102] width 24 height 11
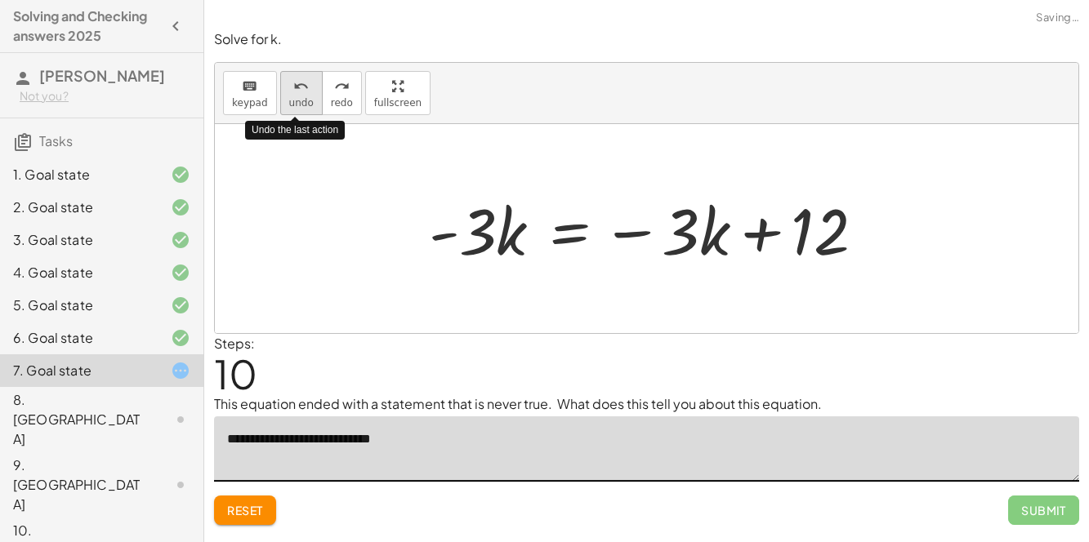
click at [289, 98] on span "undo" at bounding box center [301, 102] width 24 height 11
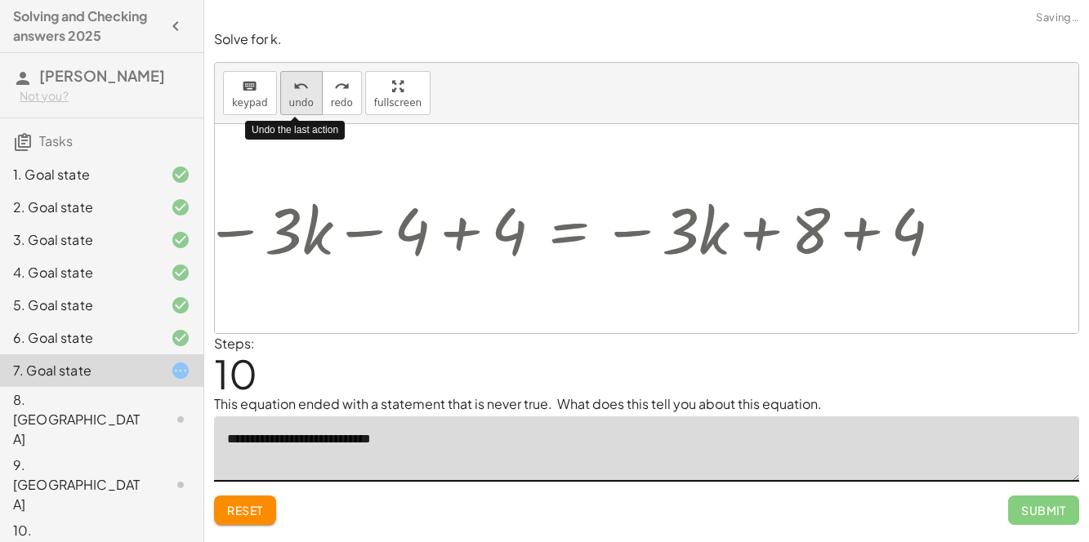
click at [289, 98] on span "undo" at bounding box center [301, 102] width 24 height 11
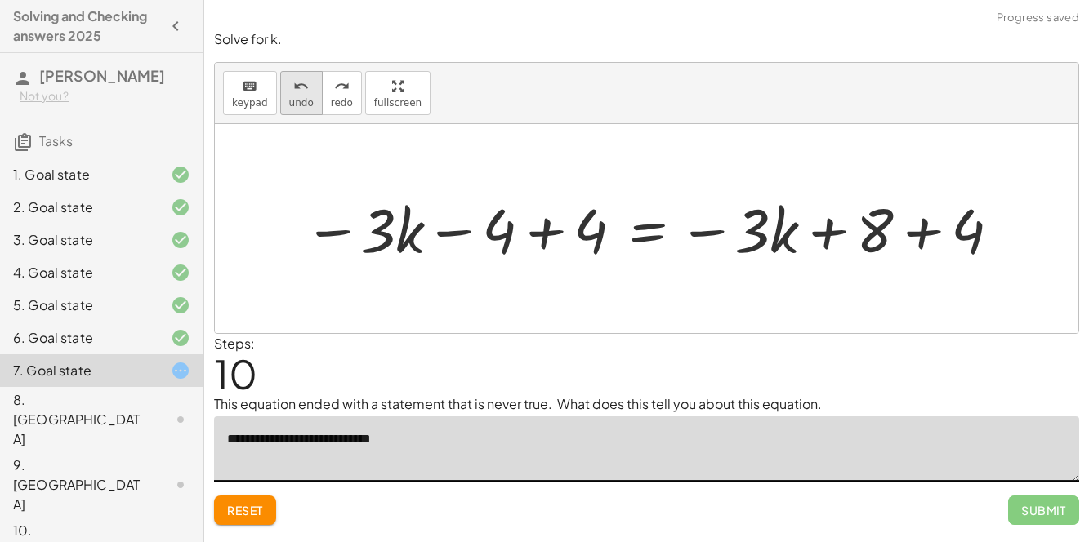
click at [301, 98] on span "undo" at bounding box center [301, 102] width 24 height 11
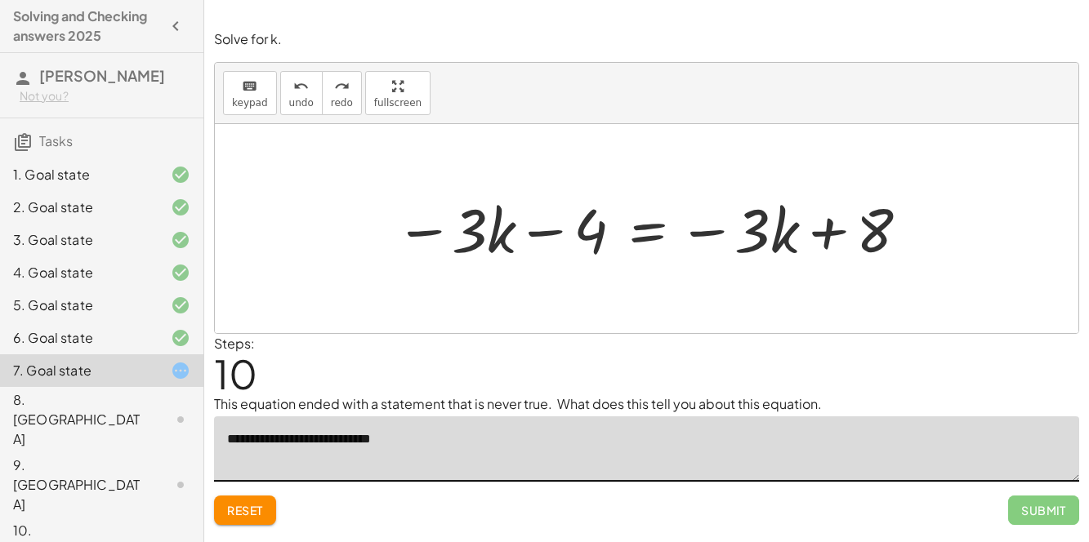
type textarea "**********"
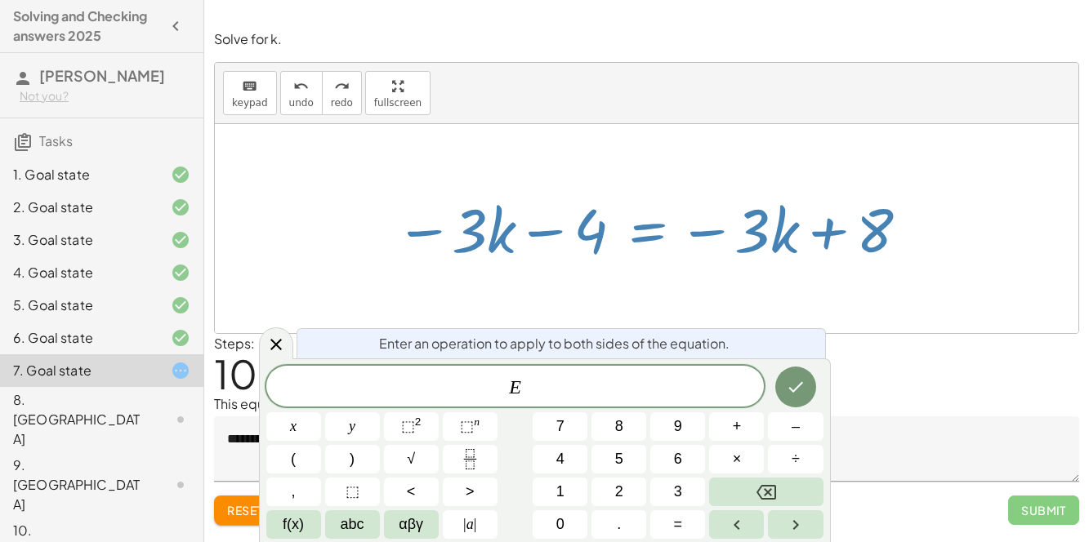
click at [743, 425] on button "+" at bounding box center [736, 426] width 55 height 29
click at [686, 495] on button "3" at bounding box center [677, 492] width 55 height 29
click at [786, 378] on icon "Done" at bounding box center [796, 387] width 20 height 20
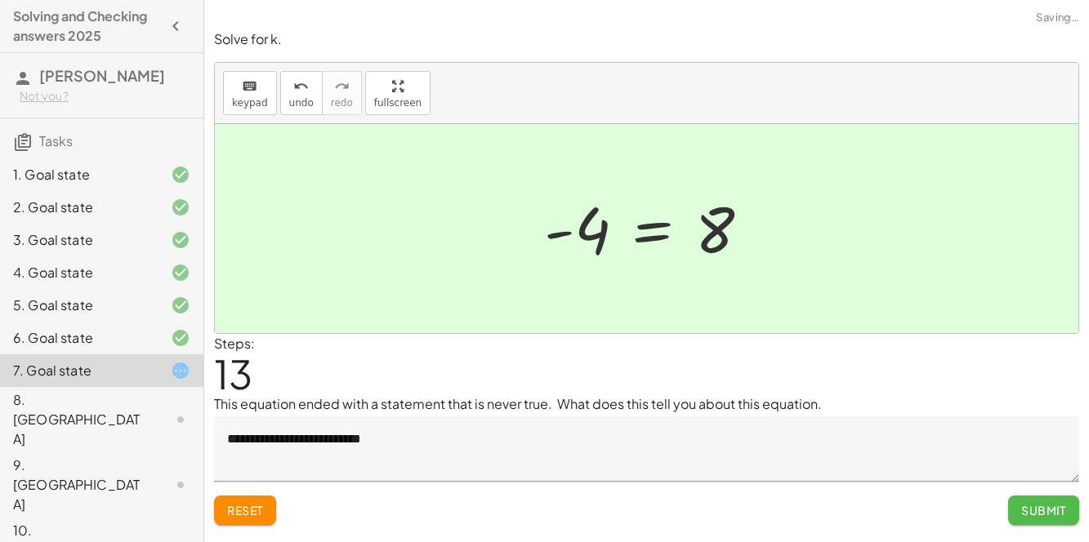
click at [1031, 514] on span "Submit" at bounding box center [1043, 510] width 45 height 15
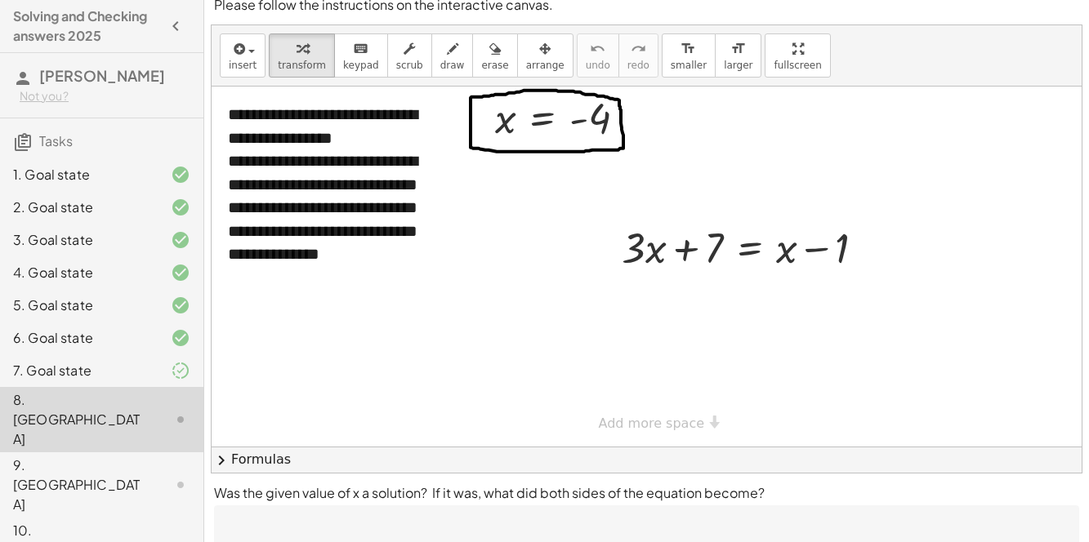
scroll to position [13, 0]
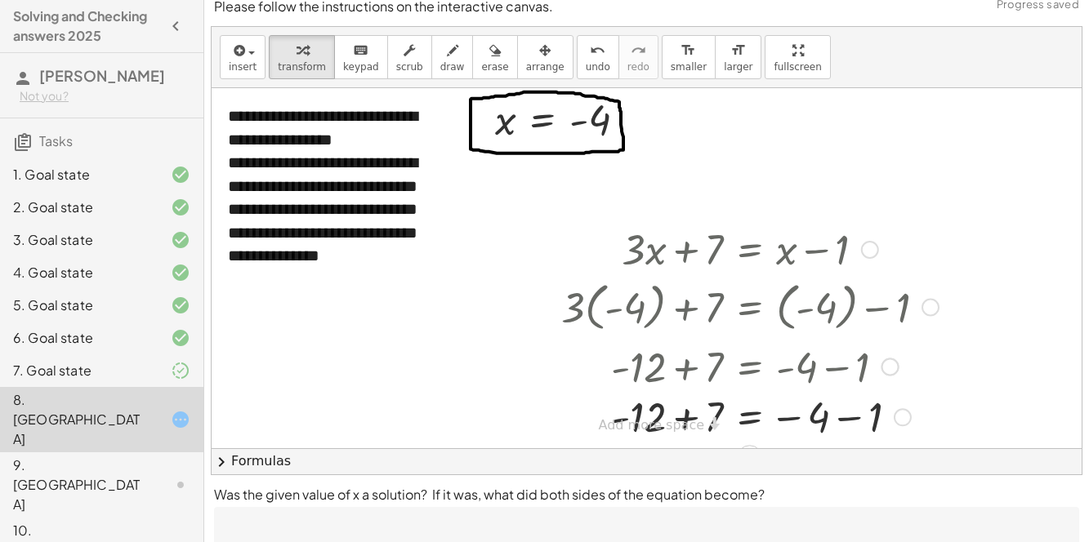
click at [821, 375] on div at bounding box center [743, 366] width 381 height 56
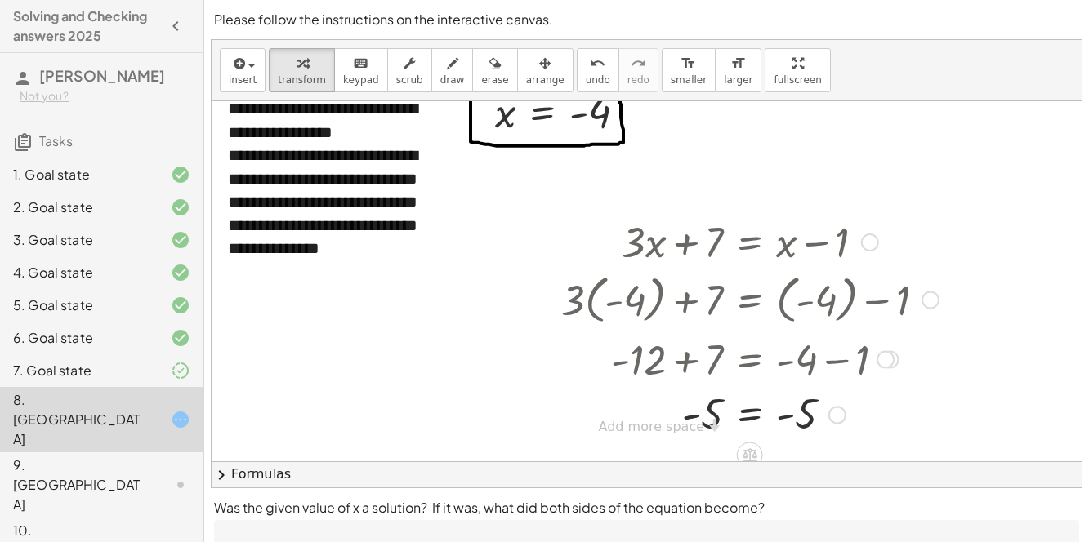
scroll to position [25, 0]
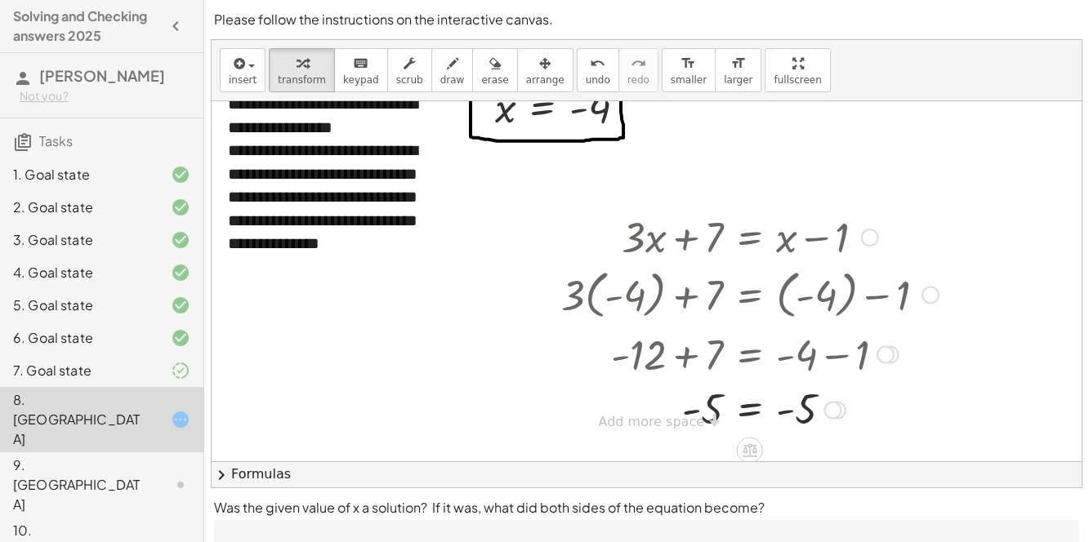
click at [748, 410] on div at bounding box center [750, 409] width 394 height 54
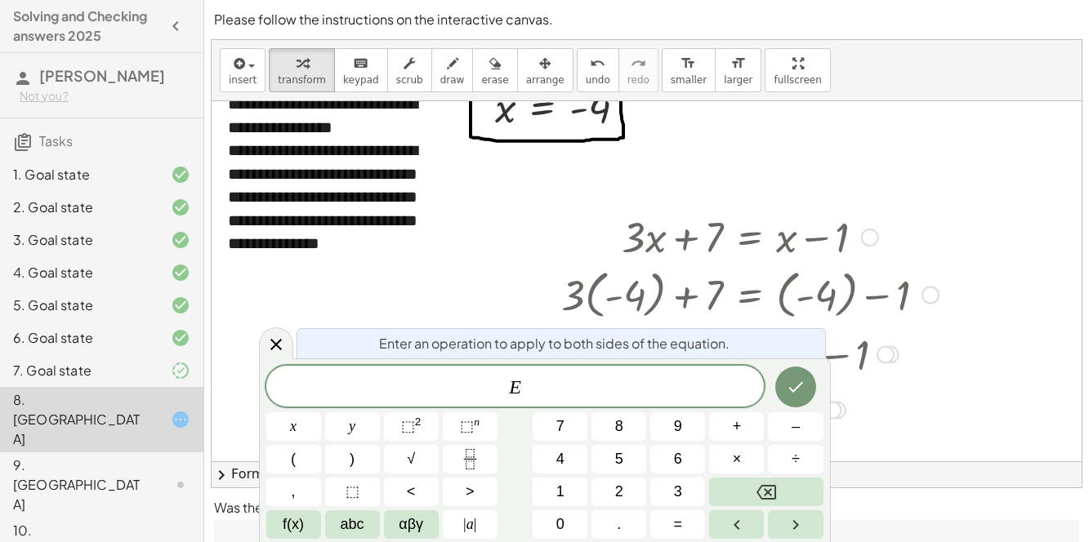
click at [781, 322] on div "+ · 3 · x + 7 = + x − 1 + · 3 · ( - 4 ) + 7 = + ( - 4 ) − 1 + · 3 · - 4 + 7 = +…" at bounding box center [744, 321] width 414 height 235
click at [641, 310] on div at bounding box center [750, 294] width 394 height 60
click at [291, 350] on div at bounding box center [276, 343] width 34 height 32
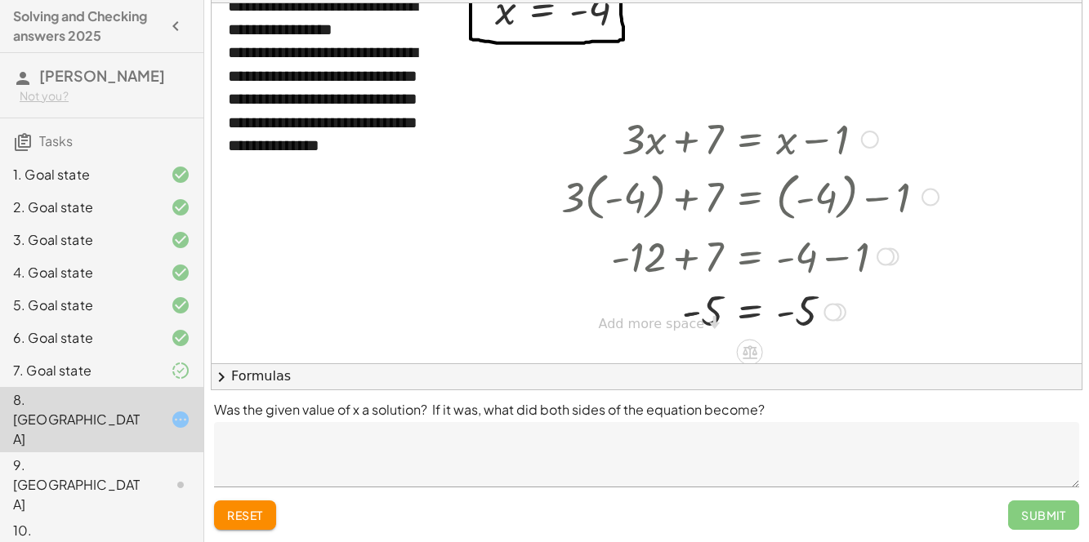
scroll to position [0, 0]
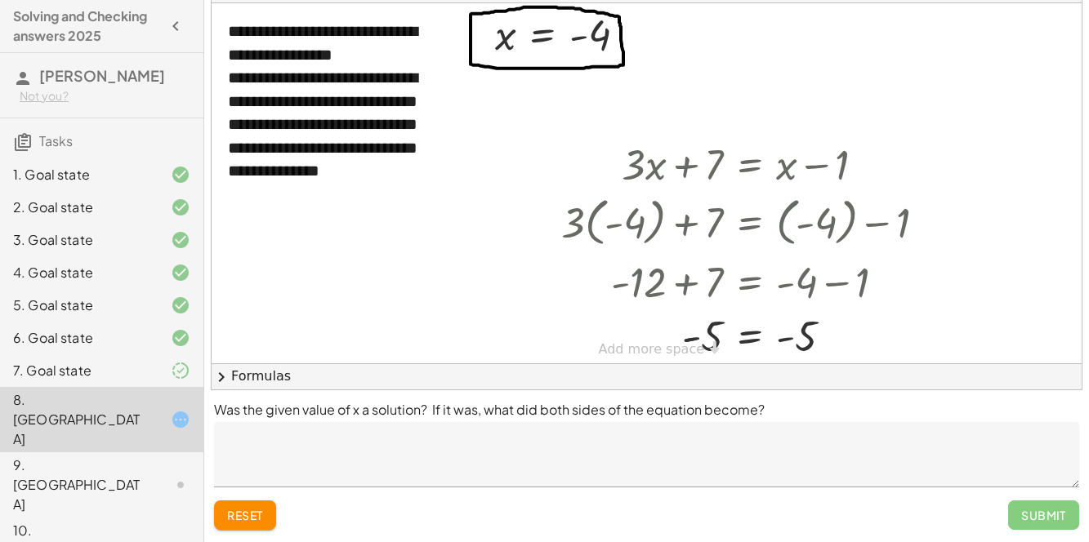
click at [421, 425] on textarea at bounding box center [646, 454] width 865 height 65
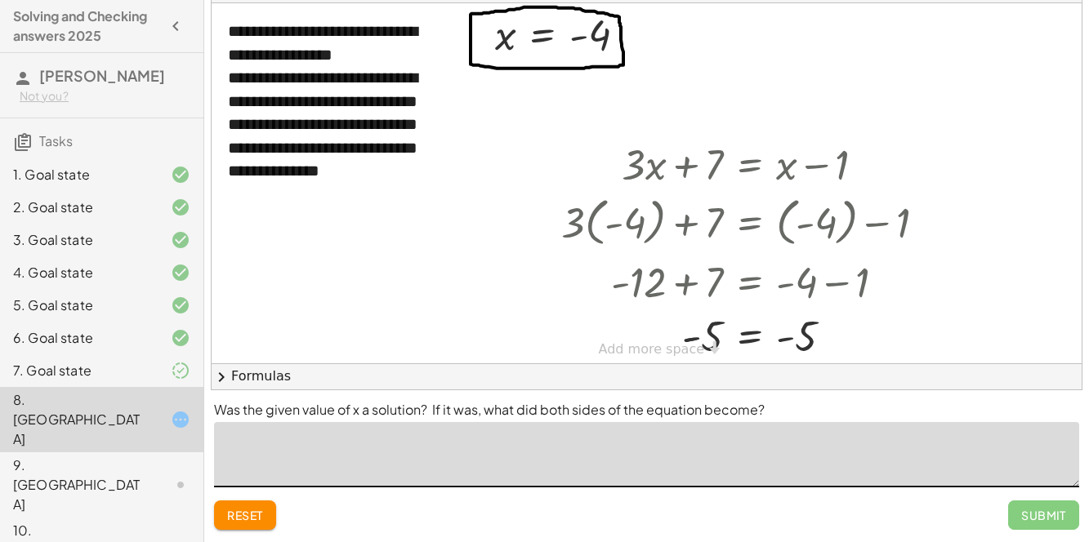
type textarea "*"
type textarea "**********"
click at [40, 452] on div "9. [GEOGRAPHIC_DATA]" at bounding box center [101, 484] width 203 height 65
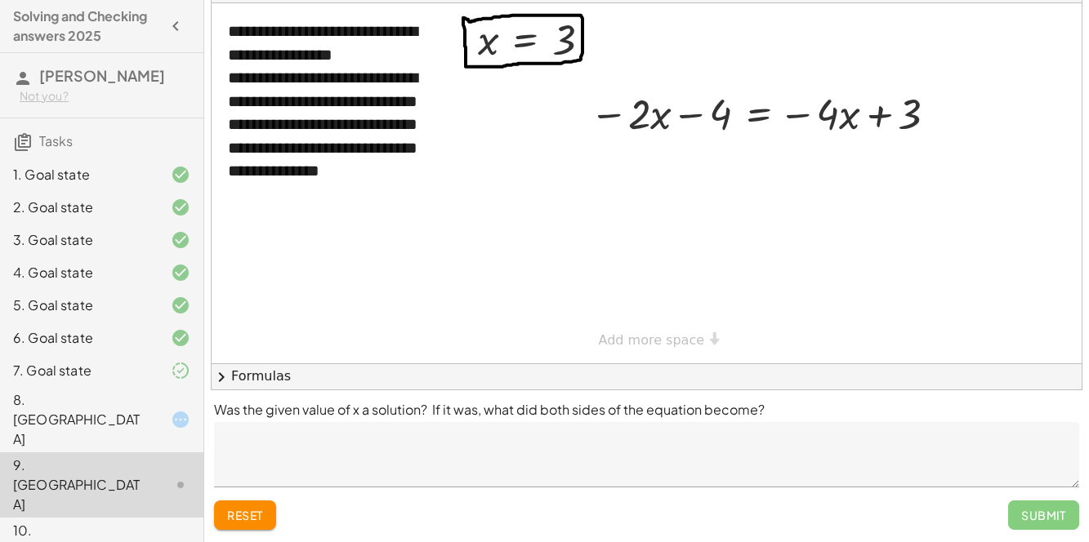
click at [114, 397] on div "8. [GEOGRAPHIC_DATA]" at bounding box center [78, 419] width 131 height 59
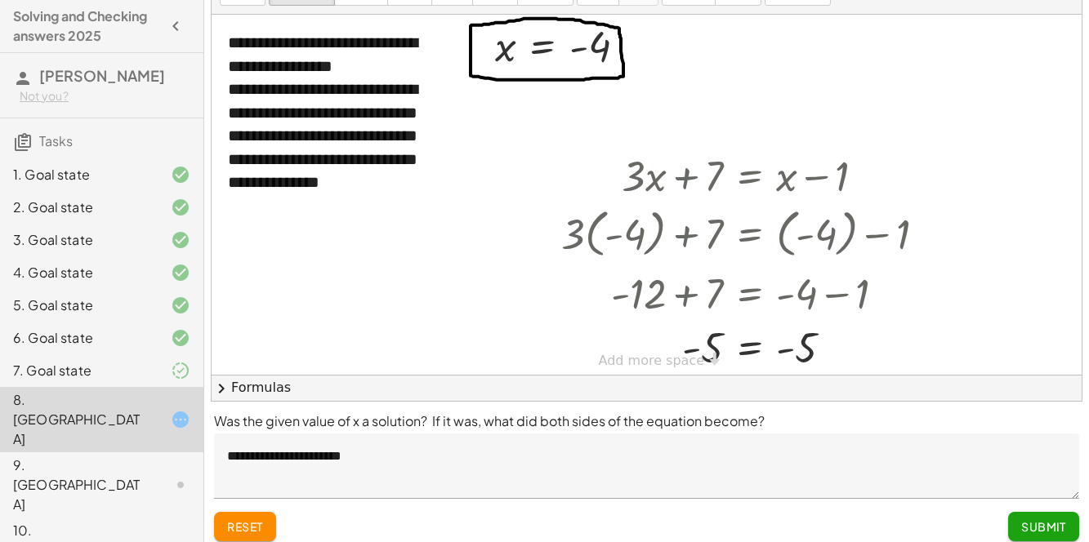
scroll to position [89, 0]
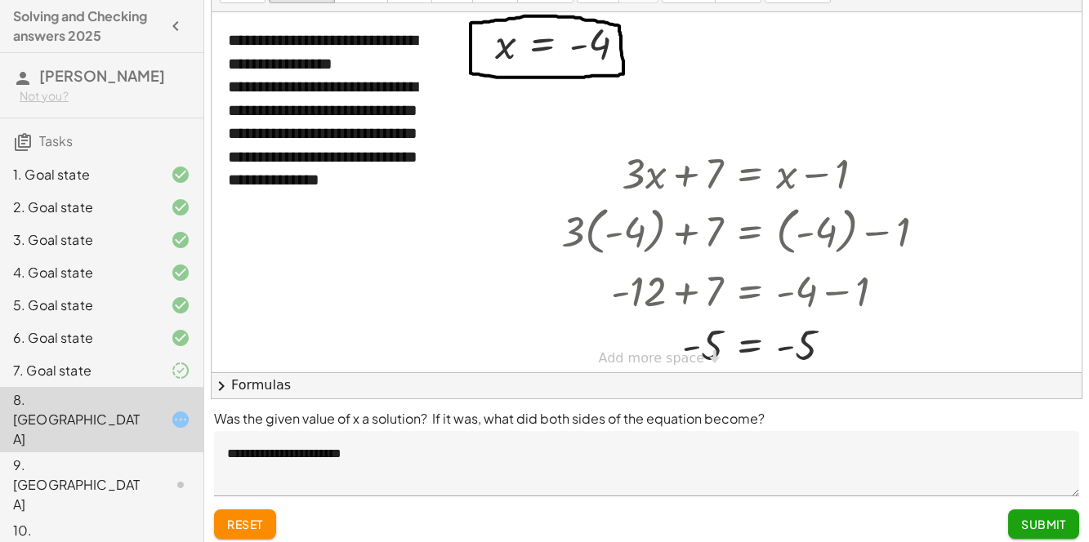
click at [1068, 515] on button "Submit" at bounding box center [1043, 524] width 71 height 29
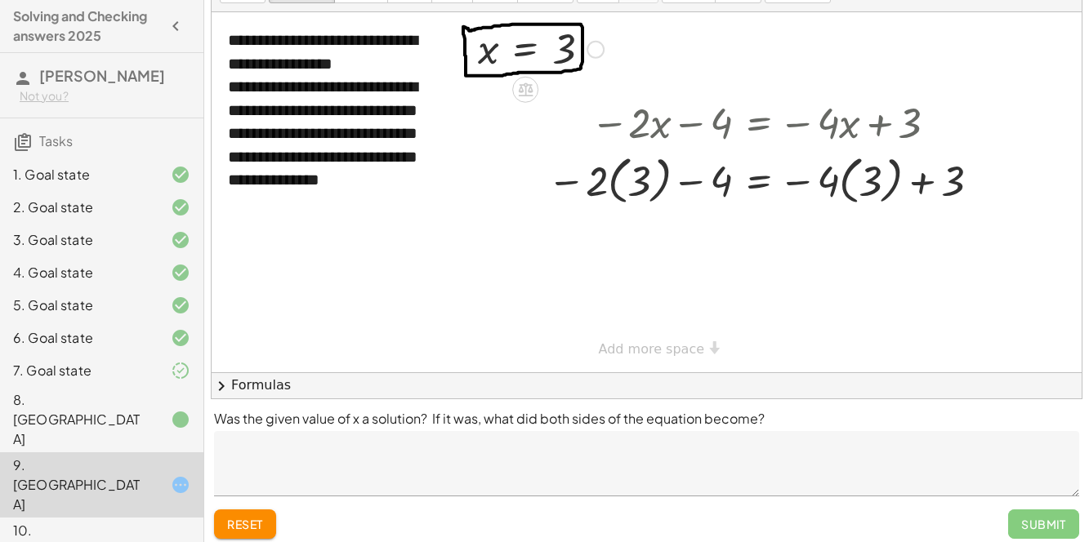
click at [618, 120] on div at bounding box center [766, 122] width 455 height 56
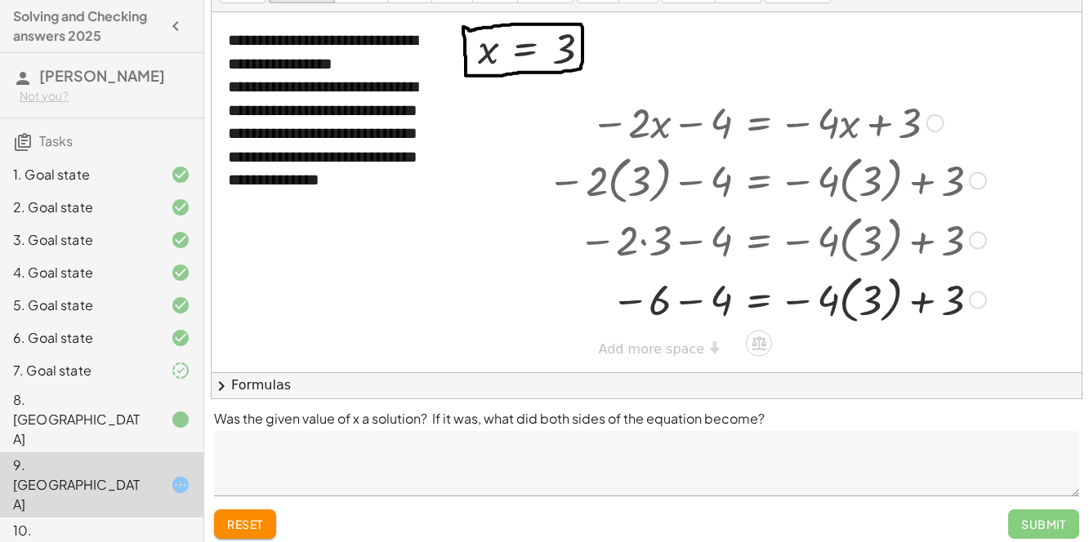
click at [872, 231] on div at bounding box center [750, 239] width 488 height 60
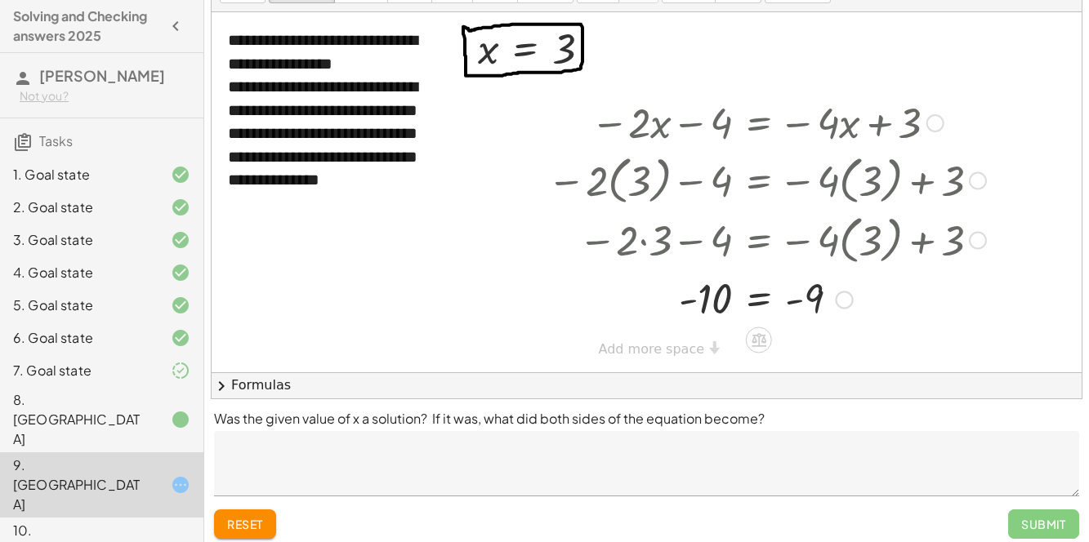
click at [692, 461] on textarea at bounding box center [646, 463] width 865 height 65
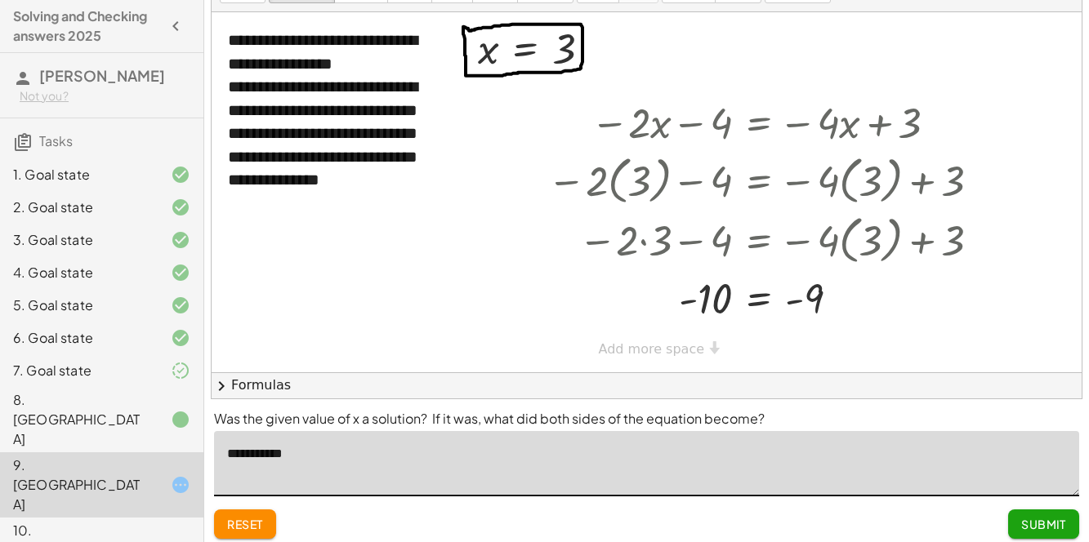
type textarea "**********"
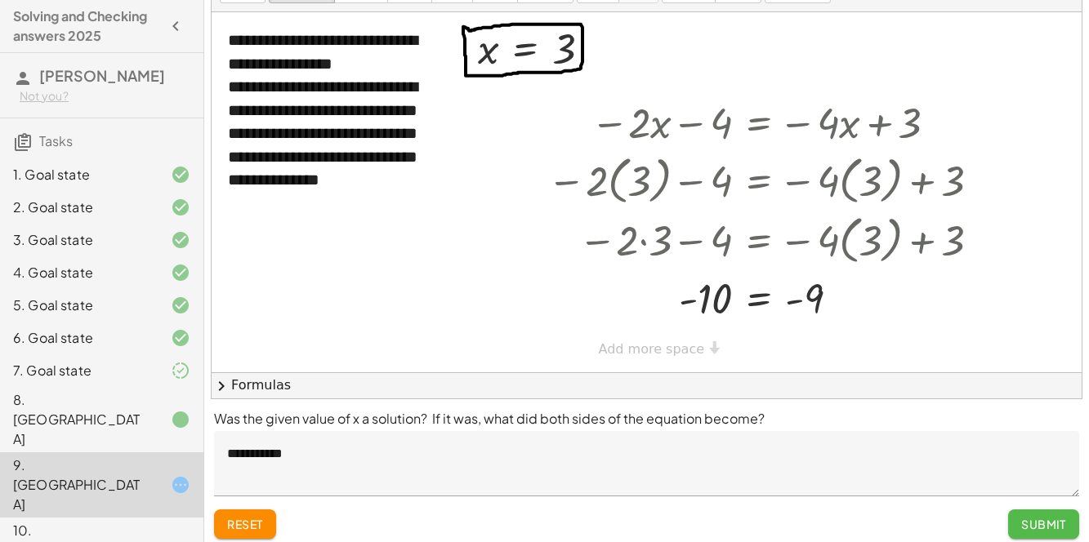
click at [1025, 516] on button "Submit" at bounding box center [1043, 524] width 71 height 29
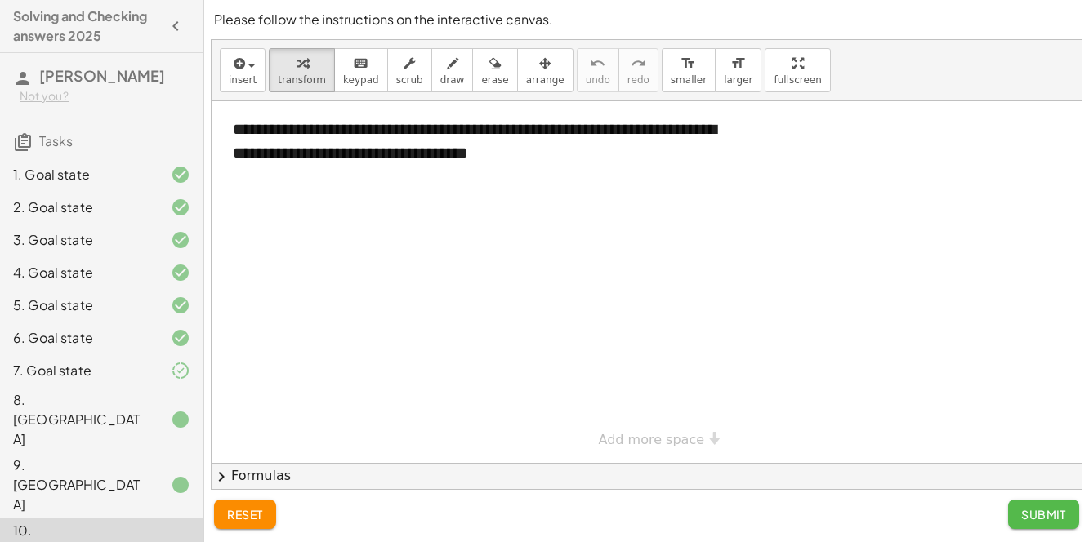
click at [1027, 514] on span "Submit" at bounding box center [1043, 514] width 45 height 15
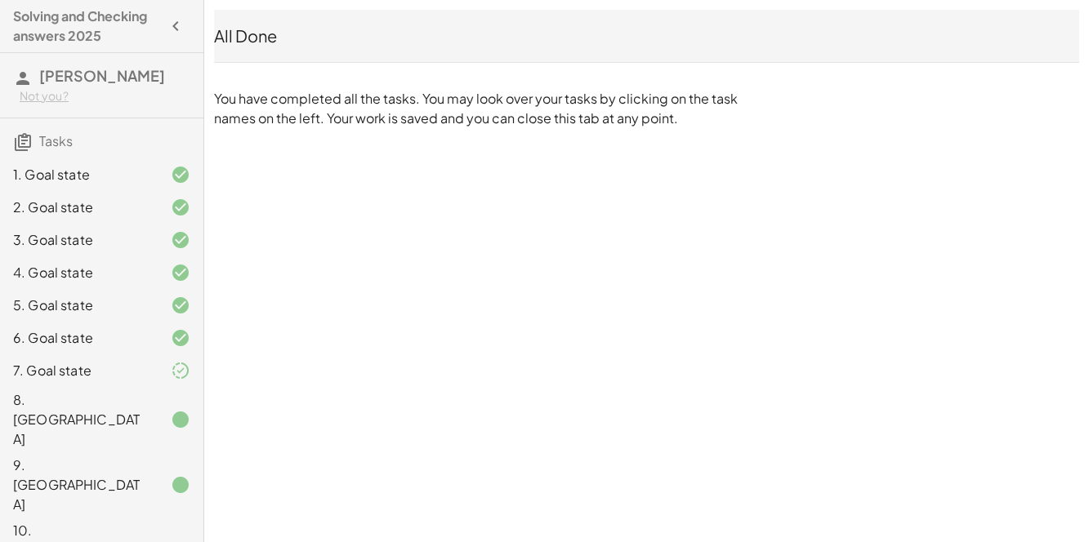
click at [167, 452] on div "7. Goal state" at bounding box center [101, 484] width 203 height 65
click at [103, 153] on div "1. Goal state 2. Goal state 3. Goal state 4. Goal state 5. Goal state 6. Goal s…" at bounding box center [101, 371] width 203 height 438
